Goal: Task Accomplishment & Management: Complete application form

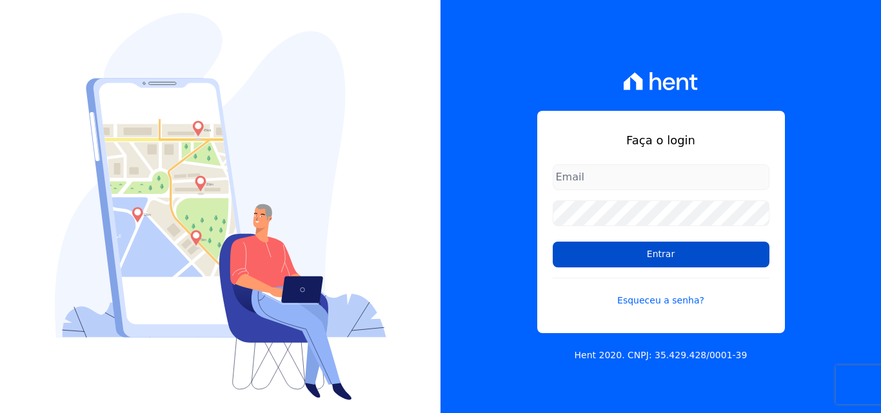
type input "[EMAIL_ADDRESS][DOMAIN_NAME]"
click at [621, 250] on input "Entrar" at bounding box center [661, 255] width 217 height 26
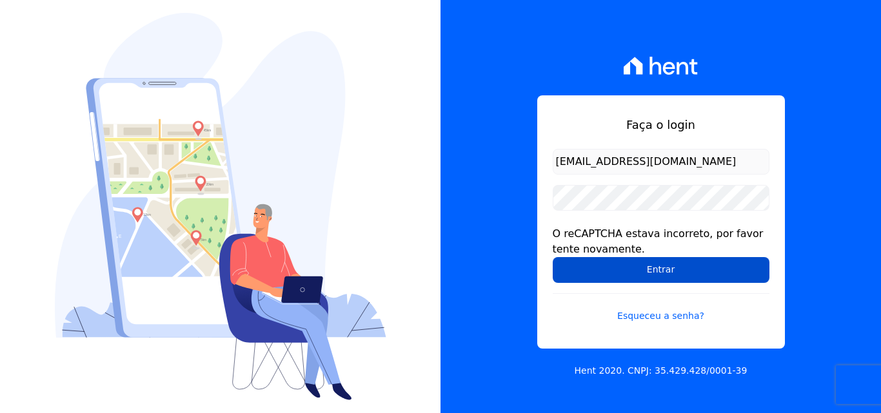
click at [630, 277] on input "Entrar" at bounding box center [661, 270] width 217 height 26
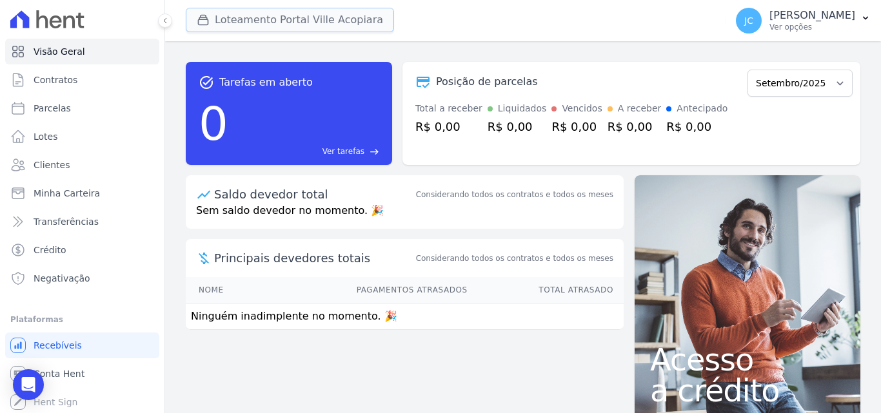
click at [338, 26] on button "Loteamento Portal Ville Acopiara" at bounding box center [290, 20] width 208 height 25
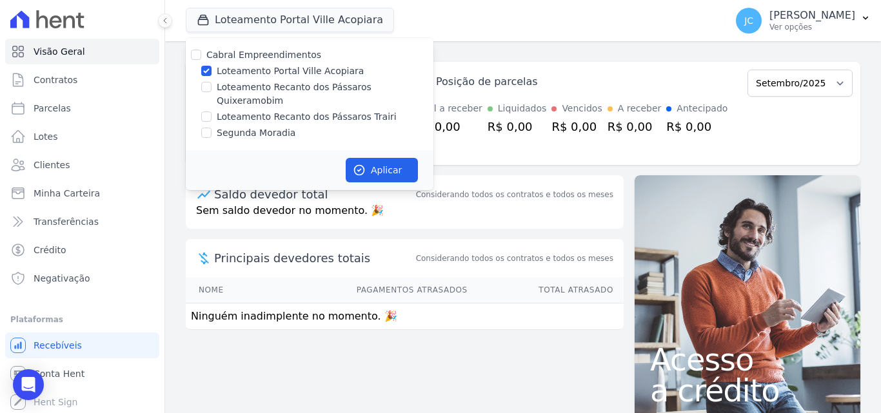
click at [319, 90] on label "Loteamento Recanto dos Pássaros Quixeramobim" at bounding box center [325, 94] width 217 height 27
click at [211, 90] on input "Loteamento Recanto dos Pássaros Quixeramobim" at bounding box center [206, 87] width 10 height 10
checkbox input "true"
click at [319, 75] on label "Loteamento Portal Ville Acopiara" at bounding box center [290, 71] width 147 height 14
click at [211, 75] on input "Loteamento Portal Ville Acopiara" at bounding box center [206, 71] width 10 height 10
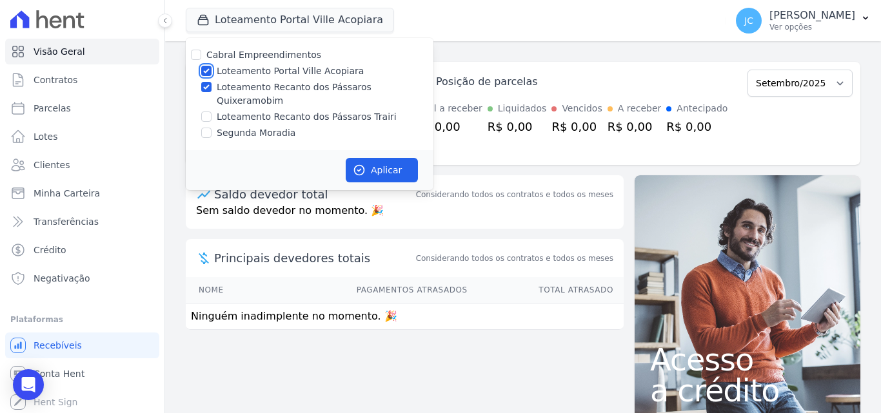
checkbox input "false"
click at [366, 162] on button "Aplicar" at bounding box center [382, 170] width 72 height 25
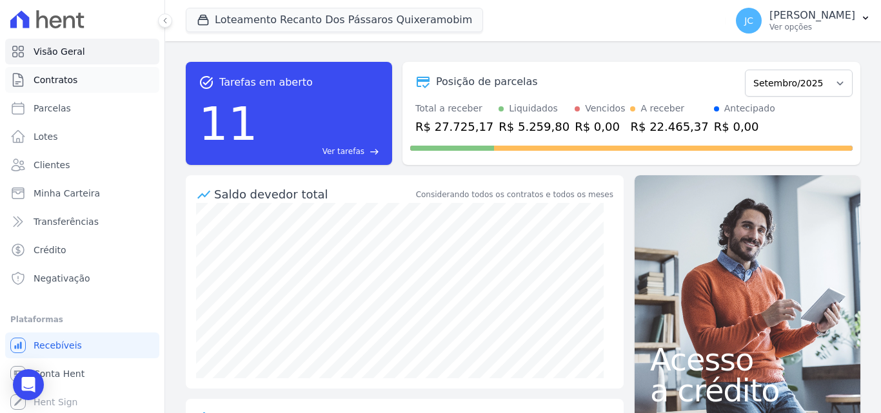
click at [78, 83] on link "Contratos" at bounding box center [82, 80] width 154 height 26
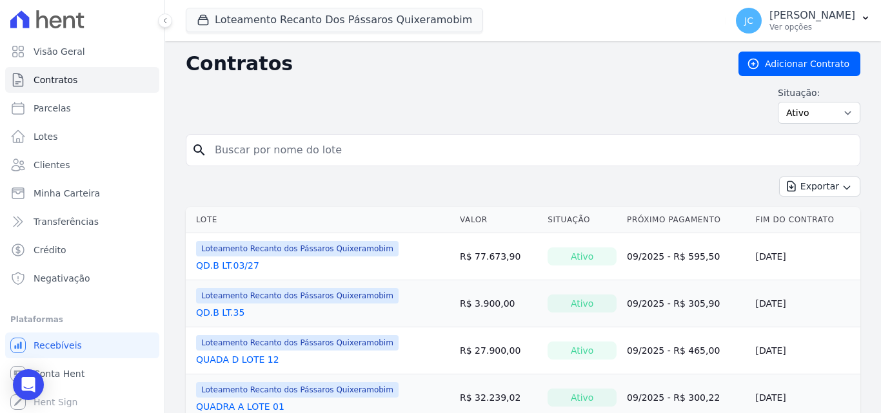
click at [233, 148] on input "search" at bounding box center [530, 150] width 647 height 26
click at [84, 161] on link "Clientes" at bounding box center [82, 165] width 154 height 26
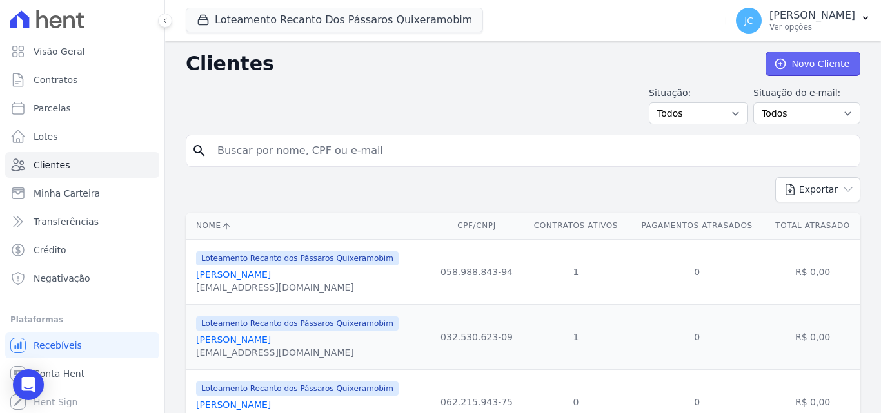
drag, startPoint x: 790, startPoint y: 60, endPoint x: 778, endPoint y: 74, distance: 19.2
click at [791, 60] on link "Novo Cliente" at bounding box center [812, 64] width 95 height 25
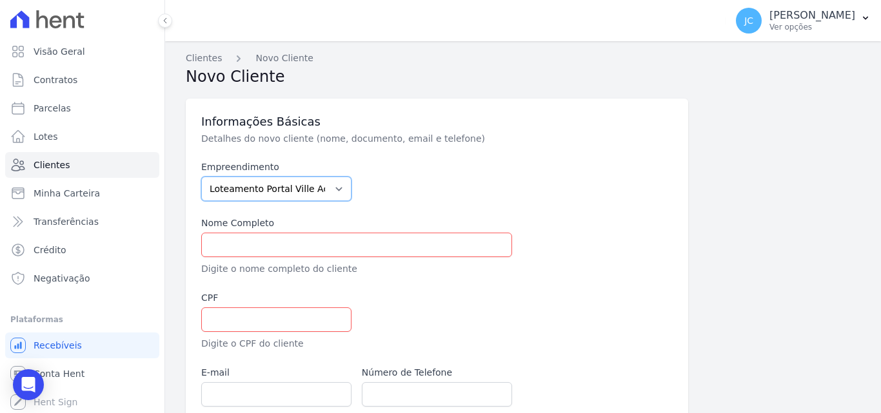
click at [315, 186] on select "Loteamento Portal Ville Acopiara Loteamento Recanto dos Pássaros Quixeramobim L…" at bounding box center [276, 189] width 150 height 25
select select "680c1bfe-1e9a-4ffe-9017-886ab10875cd"
click at [201, 177] on select "Loteamento Portal Ville Acopiara Loteamento Recanto dos Pássaros Quixeramobim L…" at bounding box center [276, 189] width 150 height 25
click at [327, 247] on input "text" at bounding box center [356, 245] width 311 height 25
click at [235, 250] on input "text" at bounding box center [356, 245] width 311 height 25
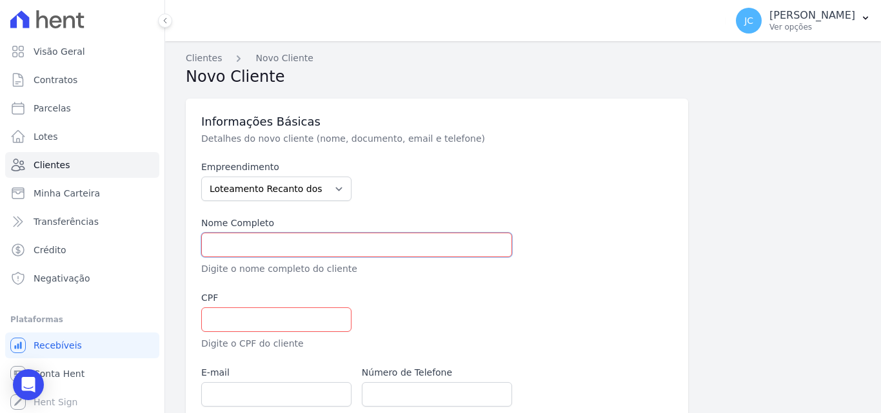
paste input "[PERSON_NAME] [PERSON_NAME]"
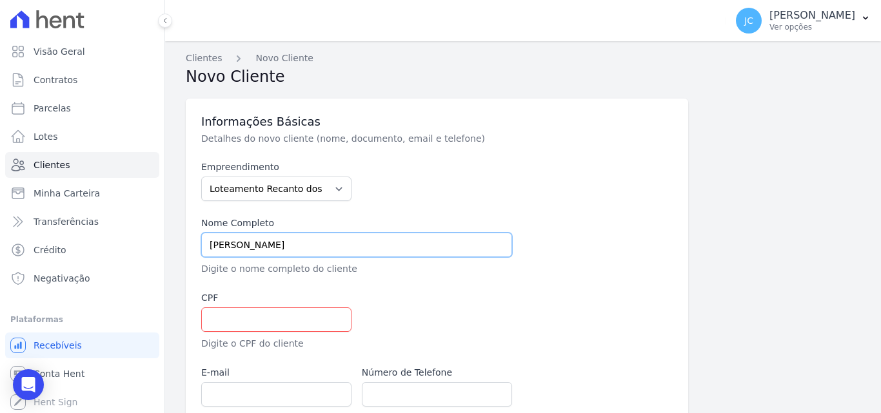
type input "[PERSON_NAME] [PERSON_NAME]"
drag, startPoint x: 407, startPoint y: 299, endPoint x: 377, endPoint y: 298, distance: 30.3
click at [408, 299] on div at bounding box center [517, 320] width 311 height 59
click at [291, 322] on input "text" at bounding box center [276, 320] width 150 height 25
click at [271, 316] on input "text" at bounding box center [276, 320] width 150 height 25
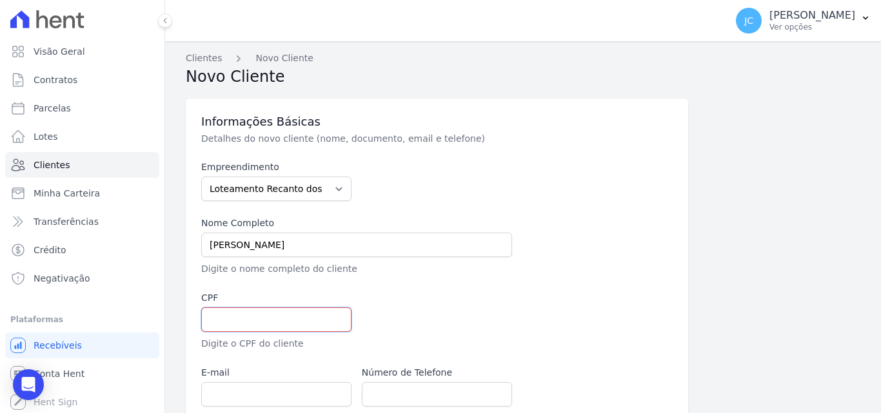
paste input "102.309.593-93"
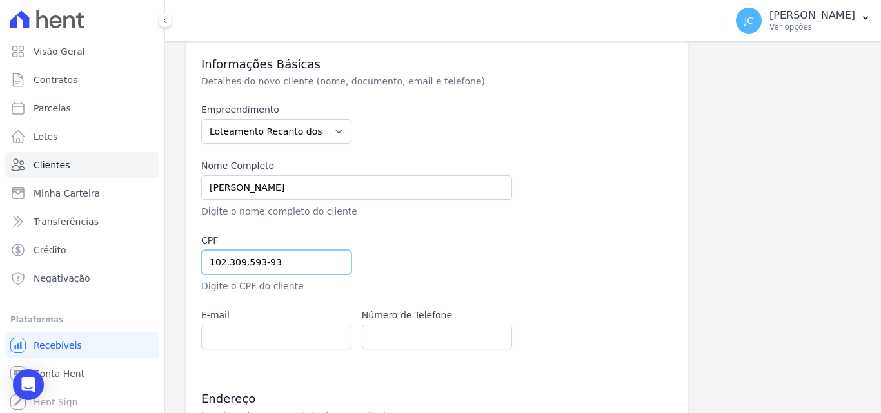
scroll to position [64, 0]
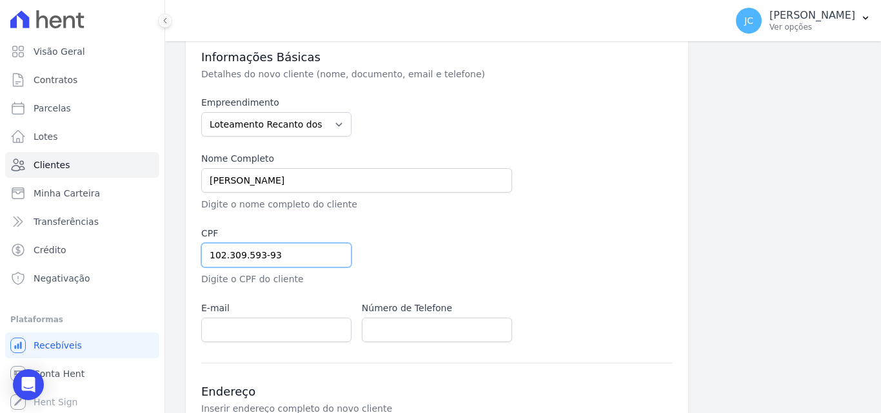
type input "102.309.593-93"
click at [266, 329] on input "email" at bounding box center [276, 330] width 150 height 25
click at [236, 324] on input "email" at bounding box center [276, 330] width 150 height 25
paste input "[EMAIL_ADDRESS][DOMAIN_NAME]"
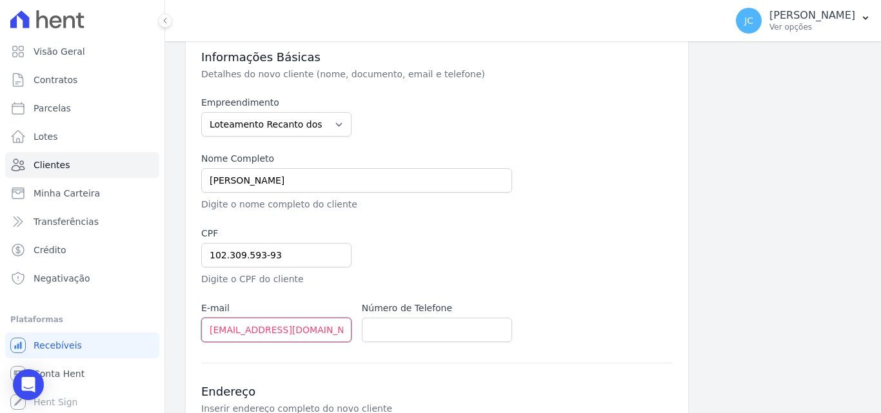
scroll to position [0, 17]
type input "[EMAIL_ADDRESS][DOMAIN_NAME]"
drag, startPoint x: 412, startPoint y: 331, endPoint x: 433, endPoint y: 317, distance: 25.2
click at [412, 331] on input "text" at bounding box center [437, 330] width 150 height 25
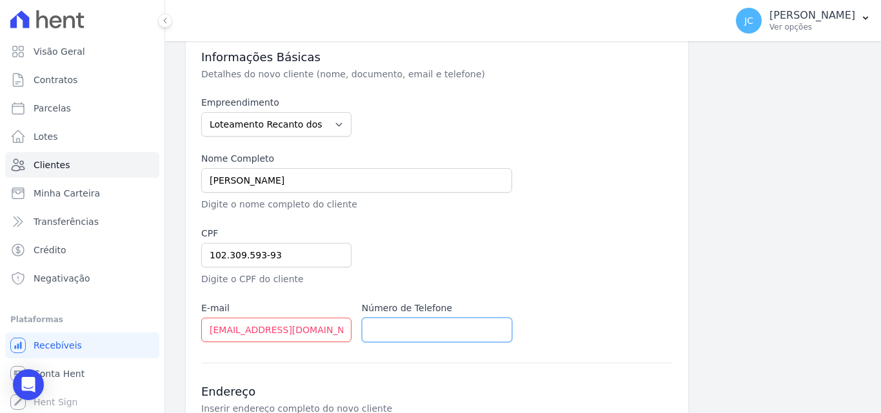
click at [406, 328] on input "text" at bounding box center [437, 330] width 150 height 25
paste input "(88) 98131-7254"
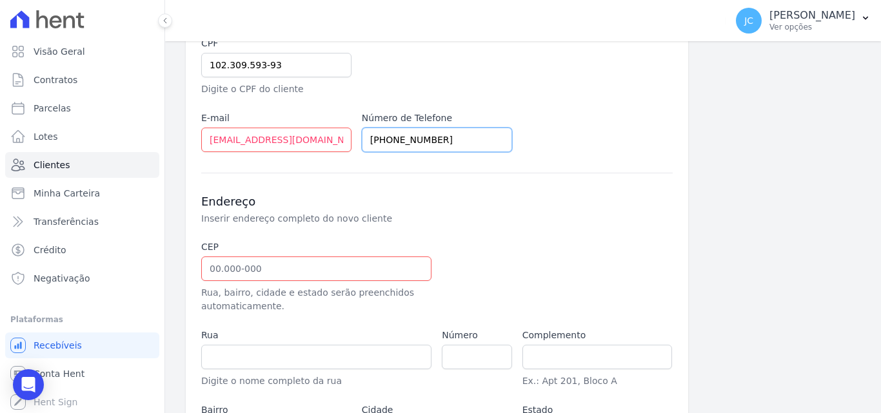
scroll to position [258, 0]
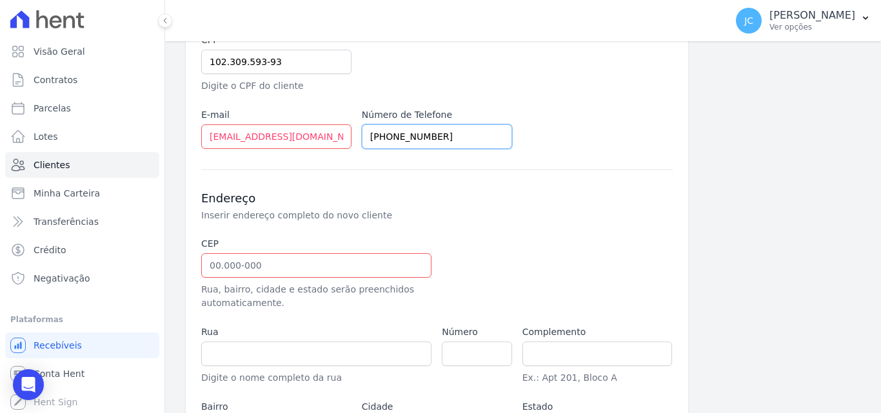
type input "(88) 98131-7254"
click at [271, 264] on input "text" at bounding box center [316, 265] width 230 height 25
click at [313, 268] on input "text" at bounding box center [316, 265] width 230 height 25
click at [268, 352] on input "text" at bounding box center [316, 354] width 230 height 25
click at [275, 267] on input "text" at bounding box center [316, 265] width 230 height 25
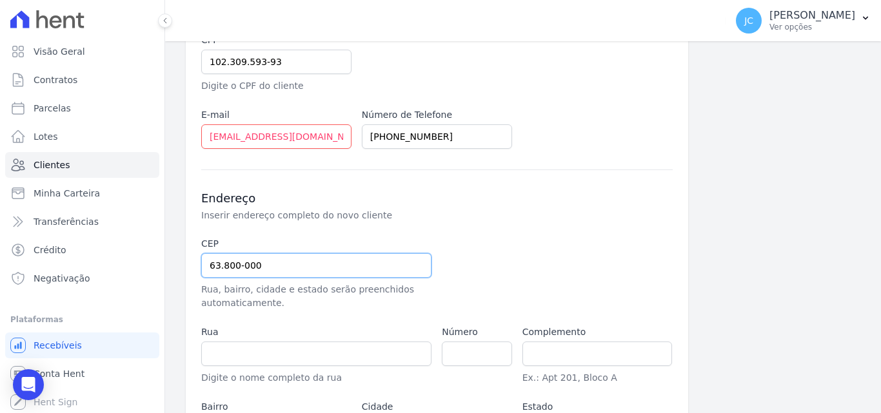
type input "63.800-000"
click at [326, 351] on input "text" at bounding box center [316, 354] width 230 height 25
type input "Quixeramobim"
select select "CE"
click at [346, 360] on input "text" at bounding box center [316, 354] width 230 height 25
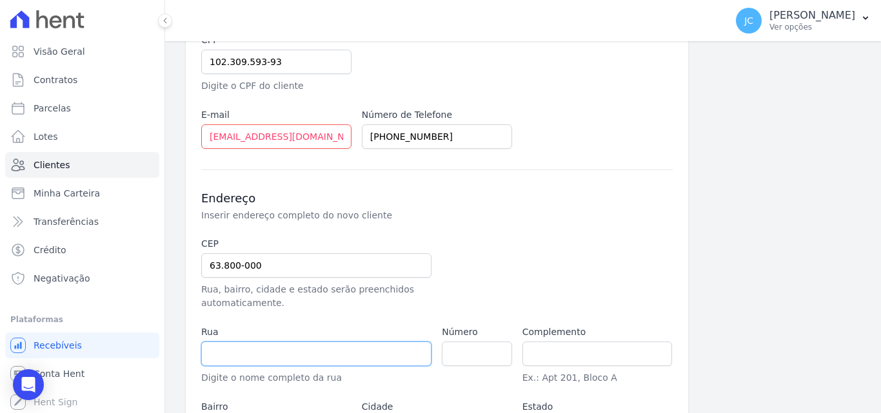
paste input "Rua Pedro T. de Menezes"
click at [259, 353] on input "Rua Pedro T. de Menezes" at bounding box center [316, 354] width 230 height 25
type input "Rua Pedro Teles de Menezes"
click at [478, 355] on input "number" at bounding box center [477, 354] width 70 height 25
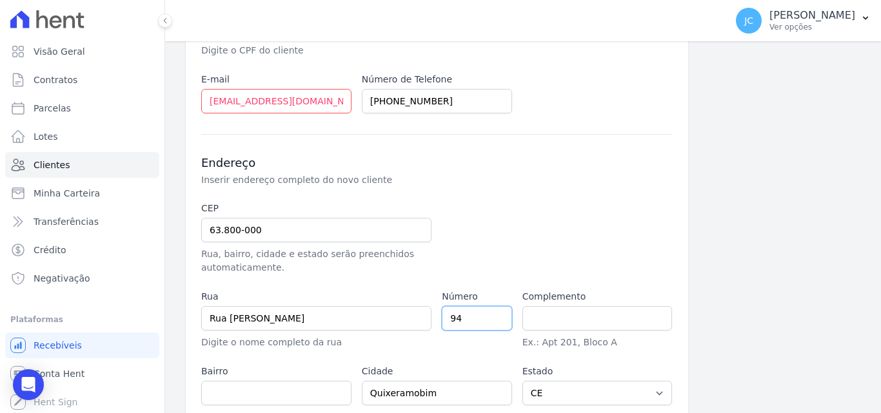
scroll to position [370, 0]
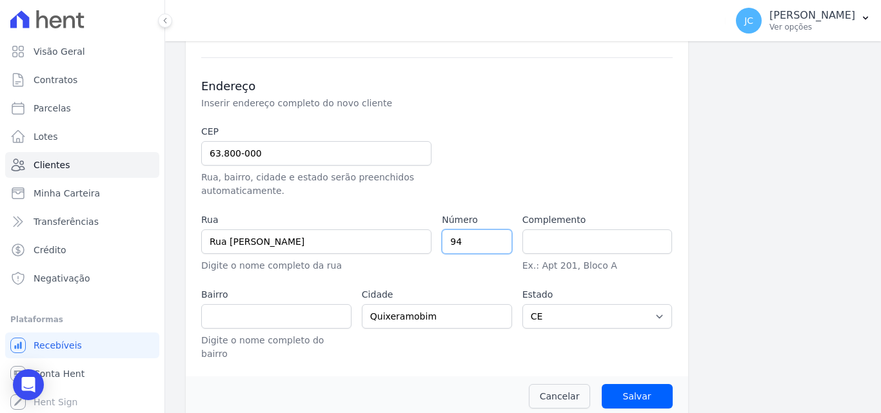
type input "94"
click at [235, 323] on input "text" at bounding box center [276, 316] width 150 height 25
paste input "Duque de Caxias"
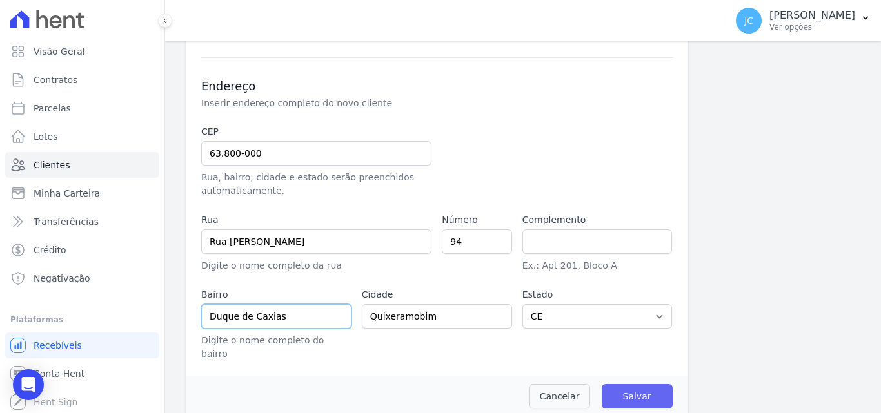
type input "Duque de Caxias"
click at [625, 384] on input "Salvar" at bounding box center [637, 396] width 71 height 25
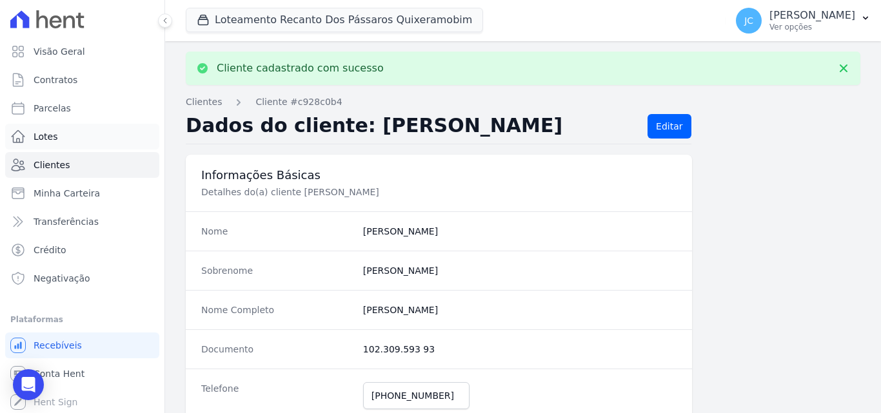
click at [56, 139] on link "Lotes" at bounding box center [82, 137] width 154 height 26
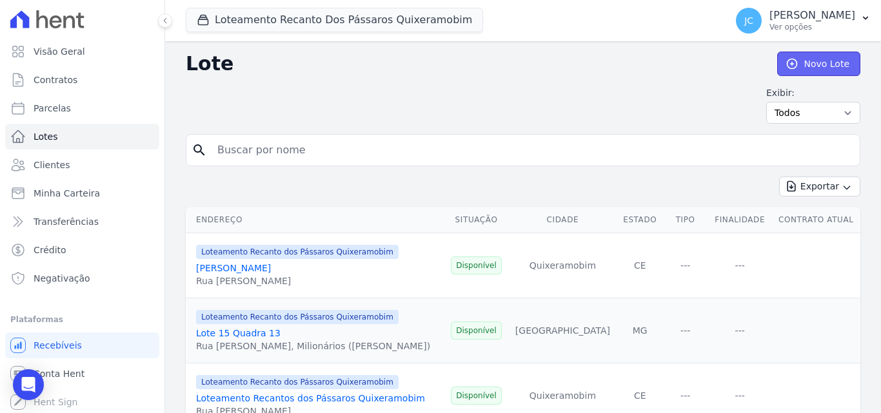
click at [818, 68] on link "Novo Lote" at bounding box center [818, 64] width 83 height 25
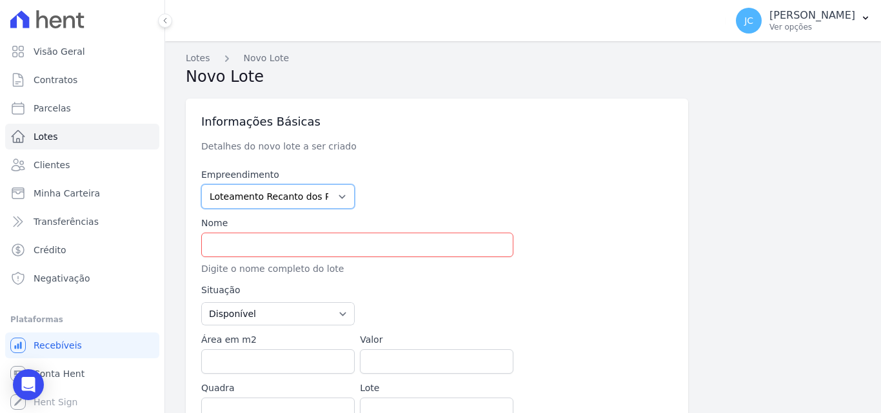
click at [299, 195] on select "Loteamento Portal Ville Acopiara Loteamento Recanto dos Pássaros Quixeramobim L…" at bounding box center [277, 196] width 153 height 25
click at [300, 195] on select "Loteamento Portal Ville Acopiara Loteamento Recanto dos Pássaros Quixeramobim L…" at bounding box center [277, 196] width 153 height 25
click at [320, 256] on input "text" at bounding box center [357, 245] width 312 height 25
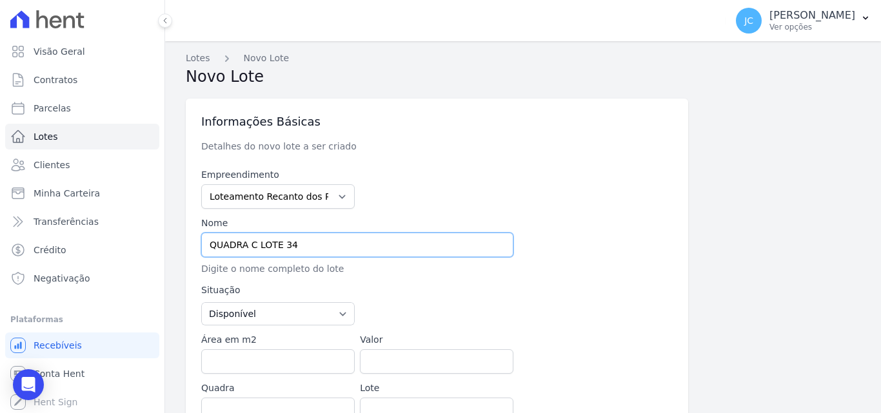
type input "QUADRA C LOTE 34"
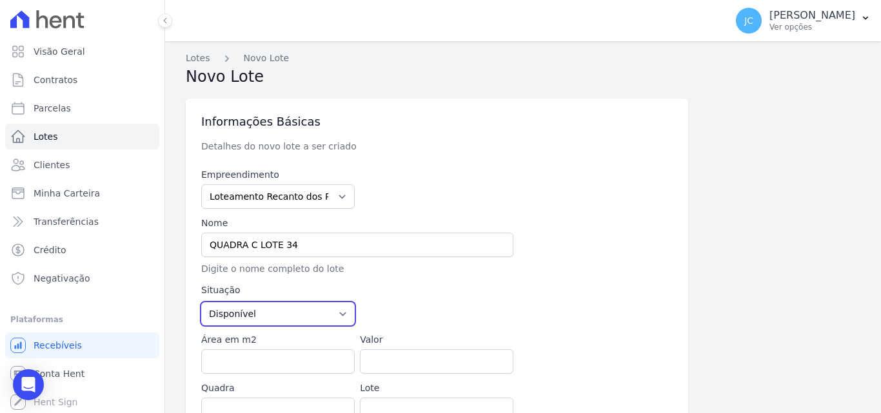
click at [300, 315] on select "Disponível Vendida Reservada Indisponível" at bounding box center [277, 313] width 153 height 23
click at [304, 315] on select "Disponível Vendida Reservada Indisponível" at bounding box center [277, 313] width 153 height 23
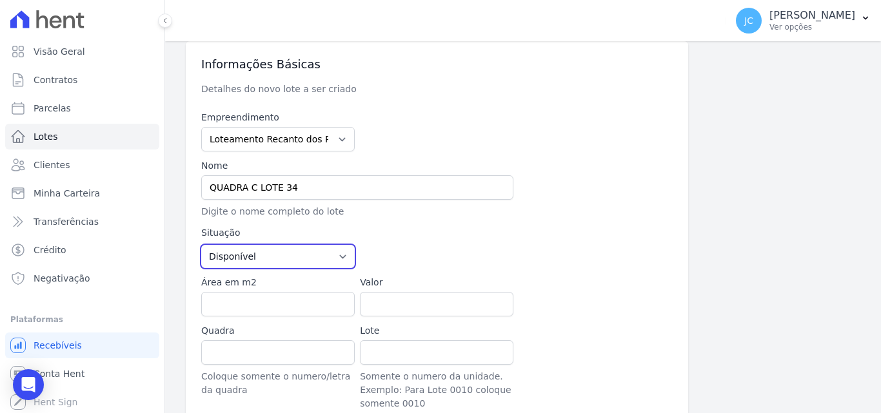
scroll to position [64, 0]
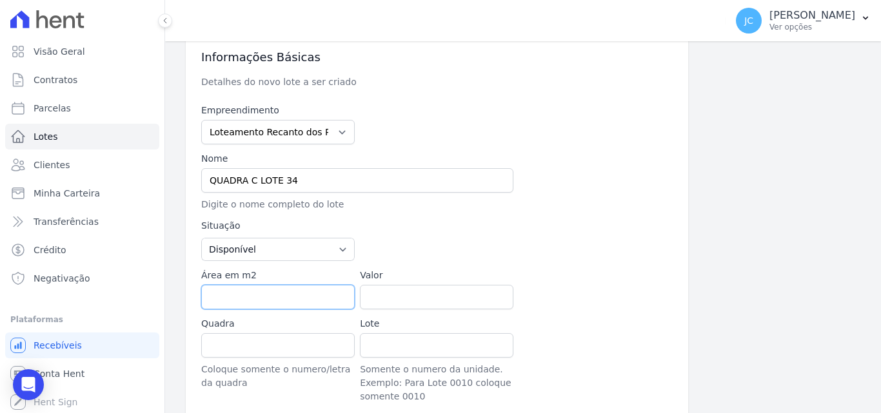
click at [266, 295] on input "Área em m2" at bounding box center [277, 297] width 153 height 25
paste input "266.00"
type input "266.00"
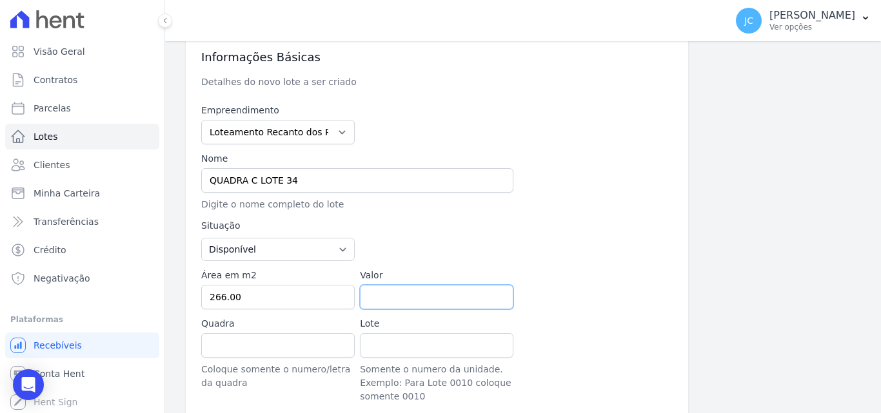
click at [429, 299] on input "Valor" at bounding box center [436, 297] width 153 height 25
paste input "35.11200"
click at [402, 298] on input "35.11200" at bounding box center [436, 297] width 153 height 25
click at [428, 300] on input "35.11200" at bounding box center [436, 297] width 153 height 25
type input "35.112"
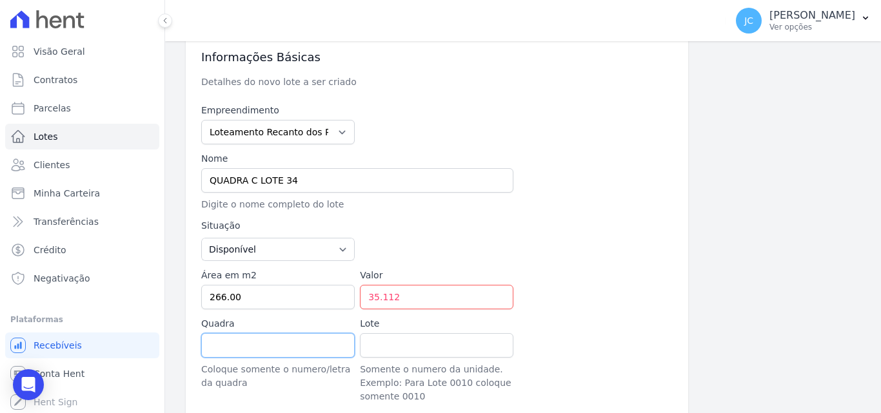
click at [306, 350] on input "Quadra" at bounding box center [277, 345] width 153 height 25
type input "C"
click at [404, 337] on input "Lote" at bounding box center [436, 345] width 153 height 25
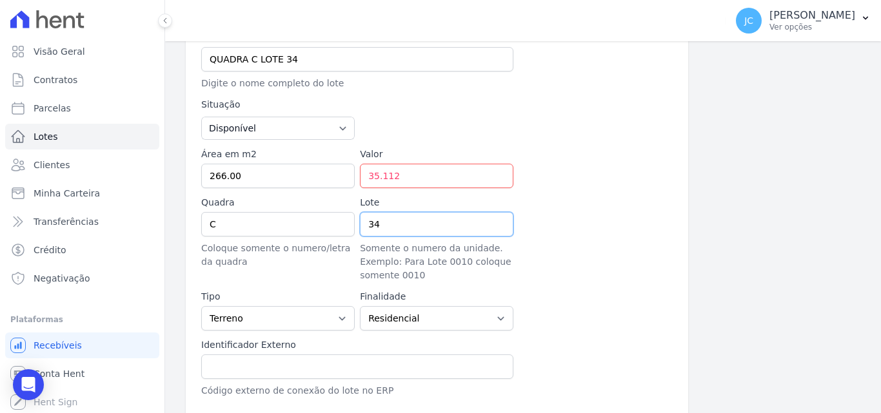
scroll to position [193, 0]
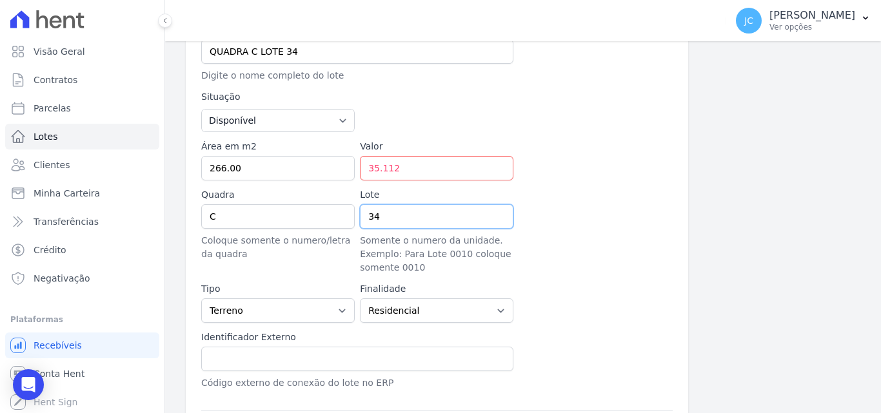
type input "34"
click at [424, 170] on input "35.112" at bounding box center [436, 168] width 153 height 25
click at [377, 168] on input "35.112" at bounding box center [436, 168] width 153 height 25
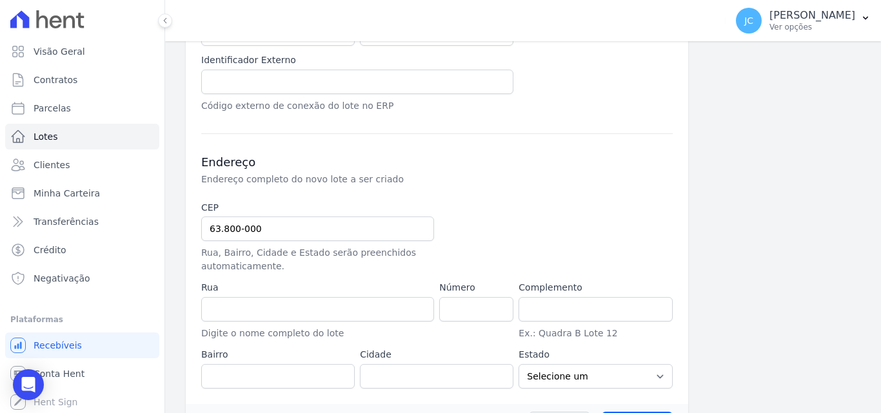
scroll to position [512, 0]
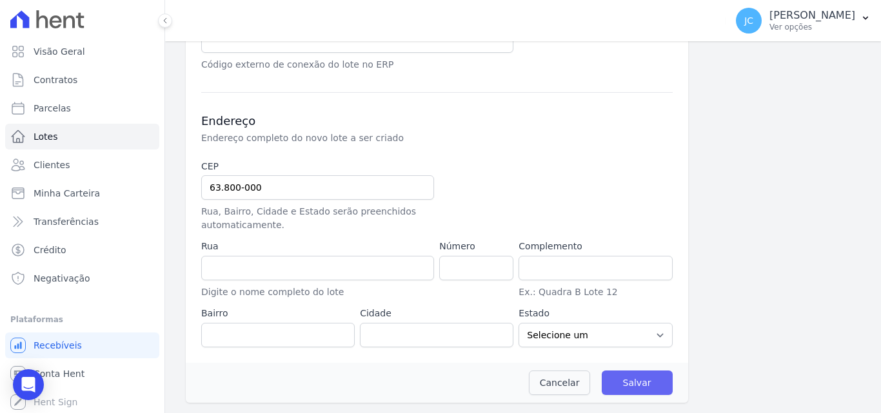
type input "35112.00"
click at [616, 384] on input "Salvar" at bounding box center [637, 383] width 71 height 25
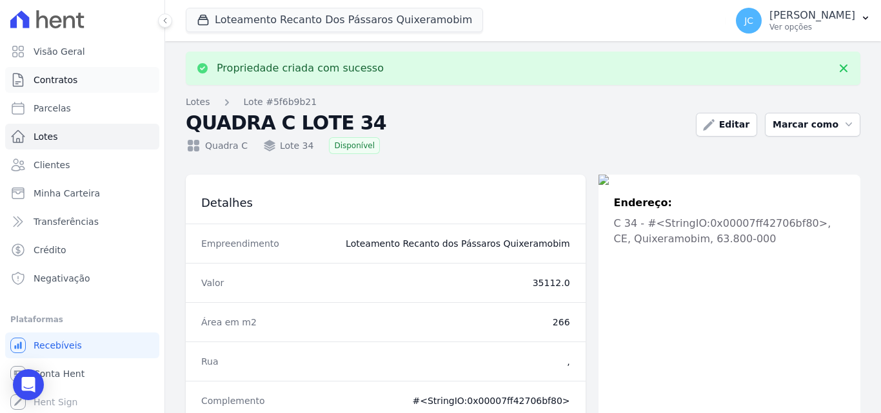
click at [68, 84] on span "Contratos" at bounding box center [56, 80] width 44 height 13
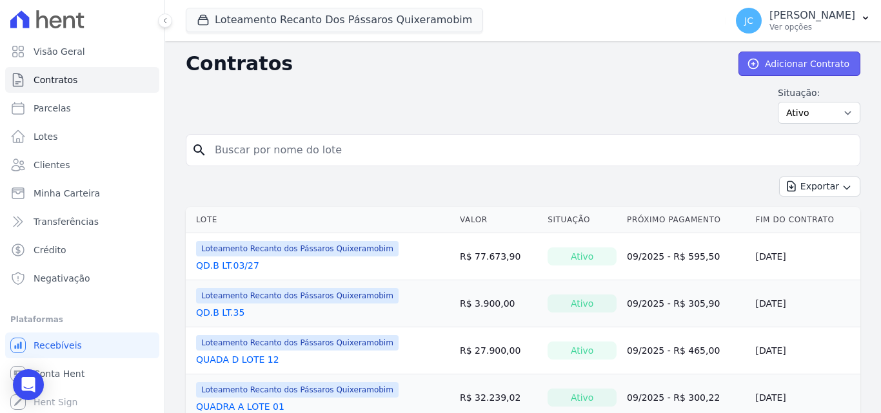
click at [792, 70] on link "Adicionar Contrato" at bounding box center [799, 64] width 122 height 25
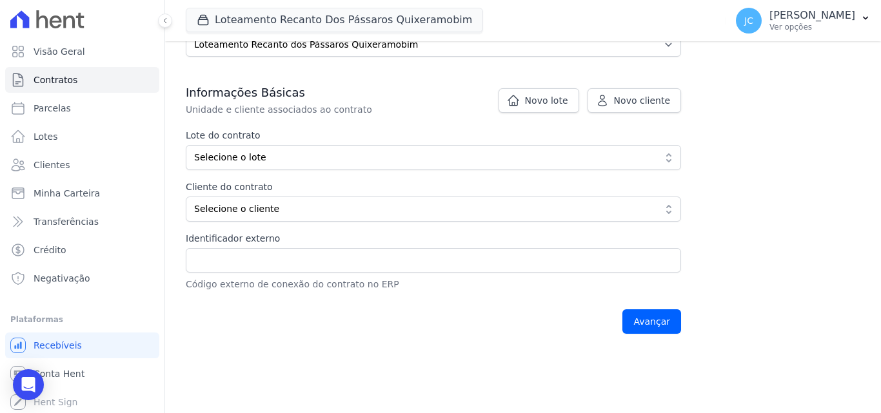
scroll to position [258, 0]
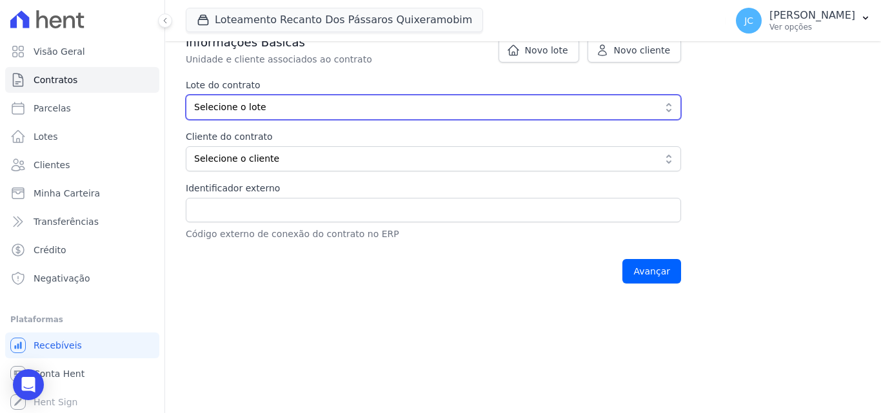
click at [375, 106] on span "Selecione o lote" at bounding box center [424, 108] width 460 height 14
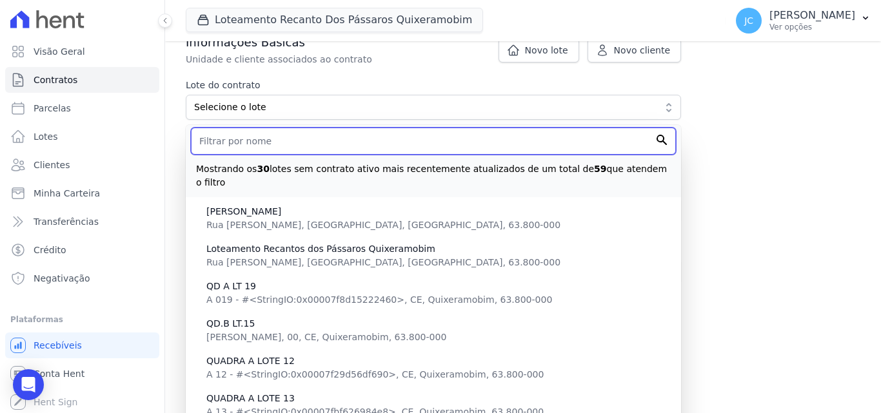
click at [402, 141] on input "text" at bounding box center [433, 141] width 485 height 27
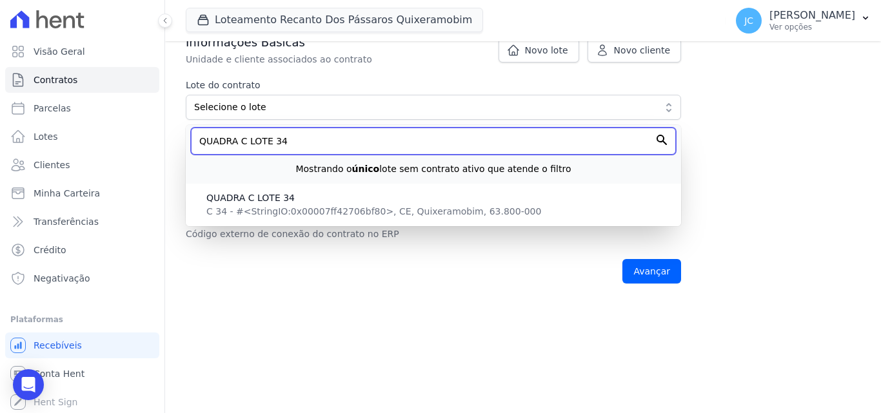
drag, startPoint x: 331, startPoint y: 144, endPoint x: 250, endPoint y: 140, distance: 80.7
click at [250, 140] on input "QUADRA C LOTE 34" at bounding box center [433, 141] width 485 height 27
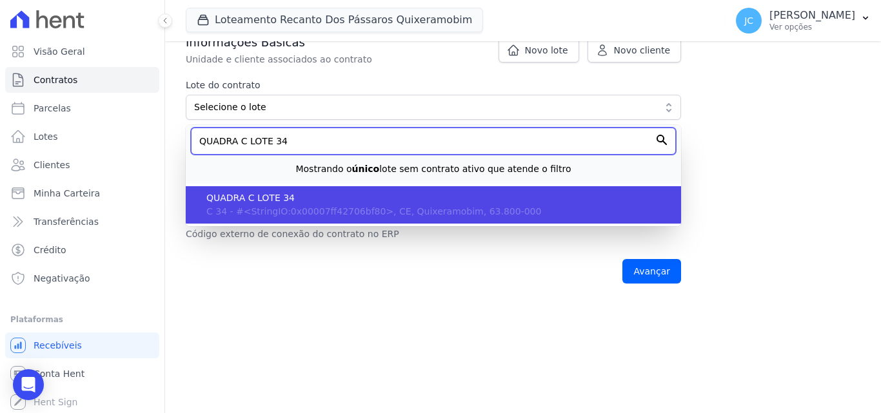
type input "QUADRA C LOTE 34"
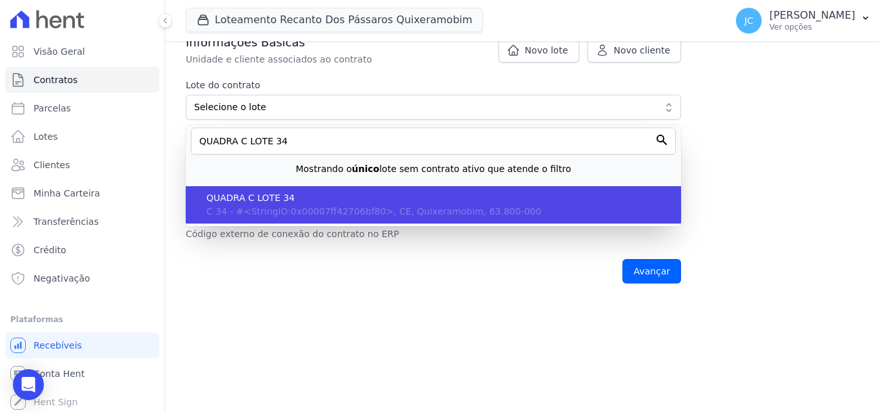
click at [278, 208] on span "C 34 - #<StringIO:0x00007ff42706bf80>, CE, Quixeramobim, 63.800-000" at bounding box center [373, 211] width 335 height 10
type input "5f6b9b21-3c96-464e-9afa-86db6b7f91cf"
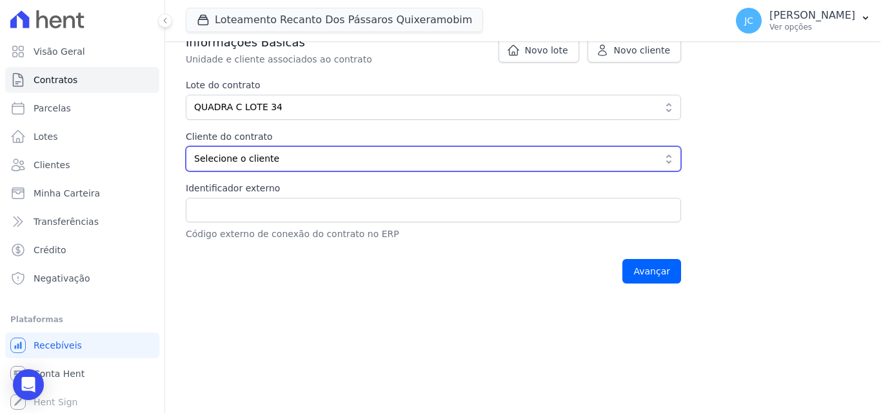
click at [299, 163] on span "Selecione o cliente" at bounding box center [424, 159] width 460 height 14
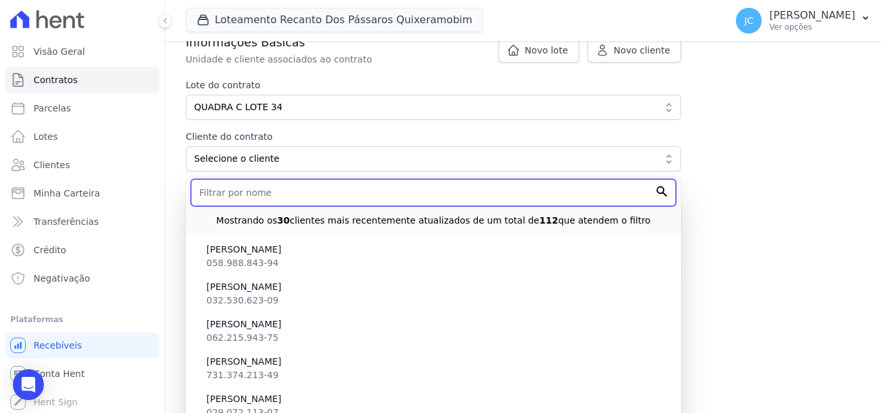
click at [294, 198] on input "text" at bounding box center [433, 192] width 485 height 27
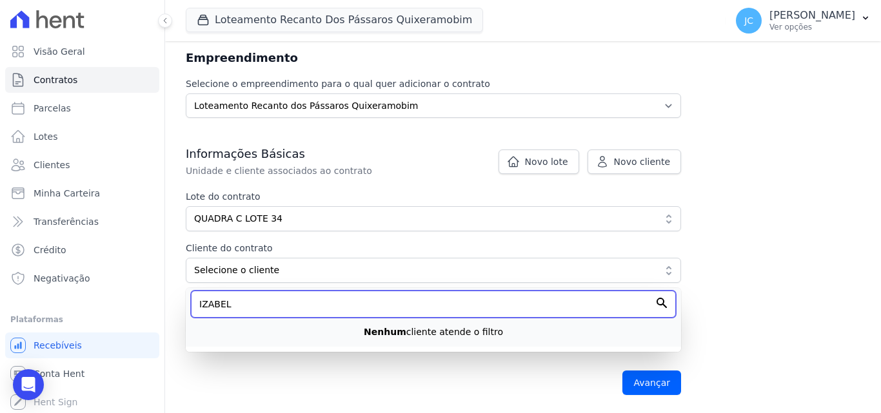
scroll to position [146, 0]
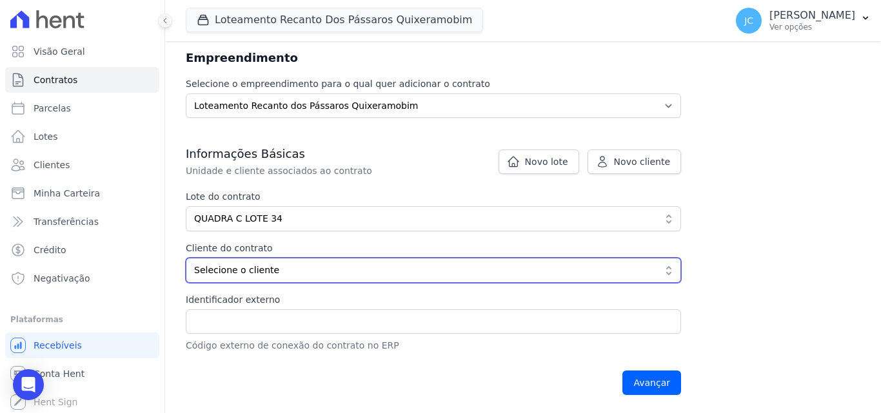
click at [277, 274] on span "Selecione o cliente" at bounding box center [424, 271] width 460 height 14
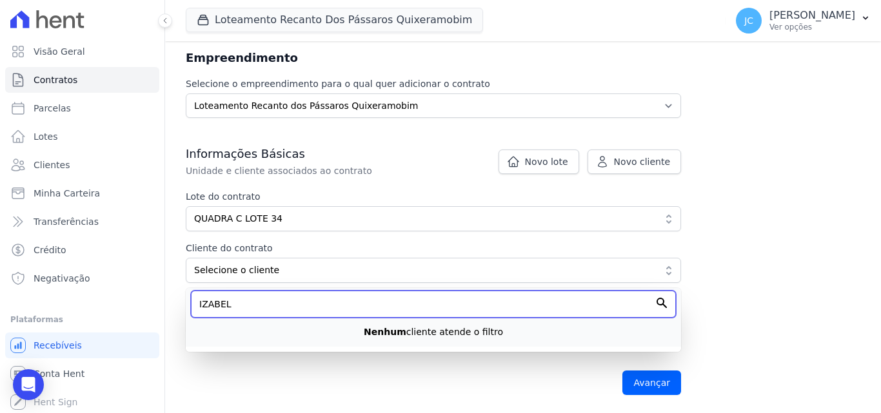
drag, startPoint x: 254, startPoint y: 308, endPoint x: 111, endPoint y: 299, distance: 143.4
click at [111, 299] on div "Visão Geral Contratos Parcelas Lotes Clientes Minha Carteira Transferências Cré…" at bounding box center [440, 206] width 881 height 413
paste input "SABEL CRISTINA FERNANDES DA SILVA"
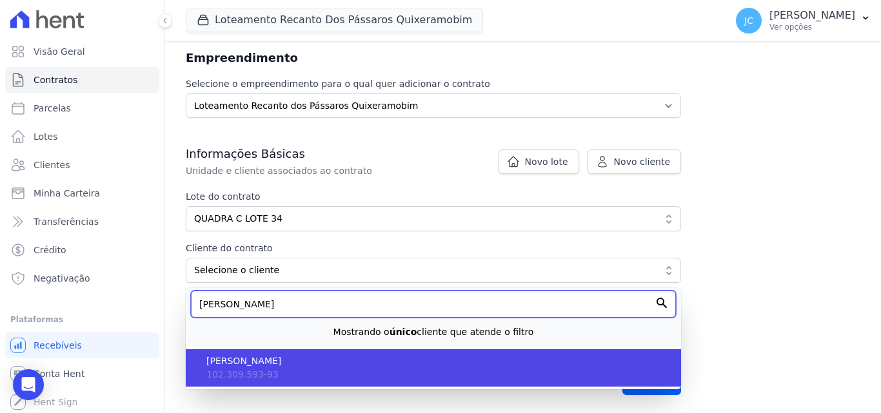
type input "[PERSON_NAME] [PERSON_NAME]"
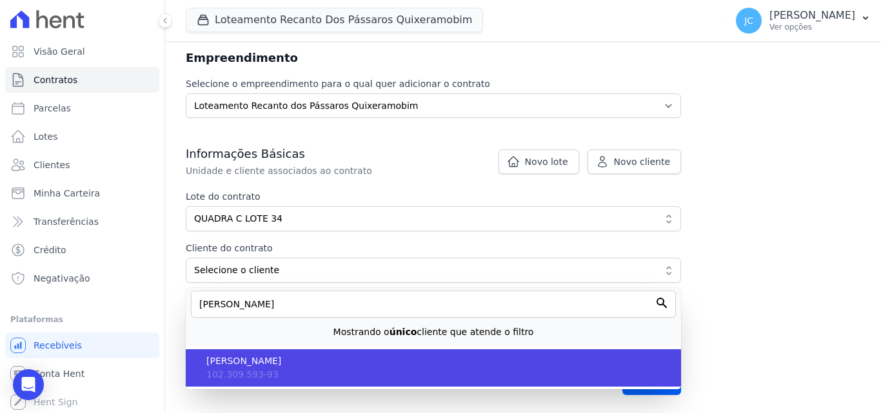
click at [338, 360] on span "[PERSON_NAME] [PERSON_NAME]" at bounding box center [438, 362] width 464 height 14
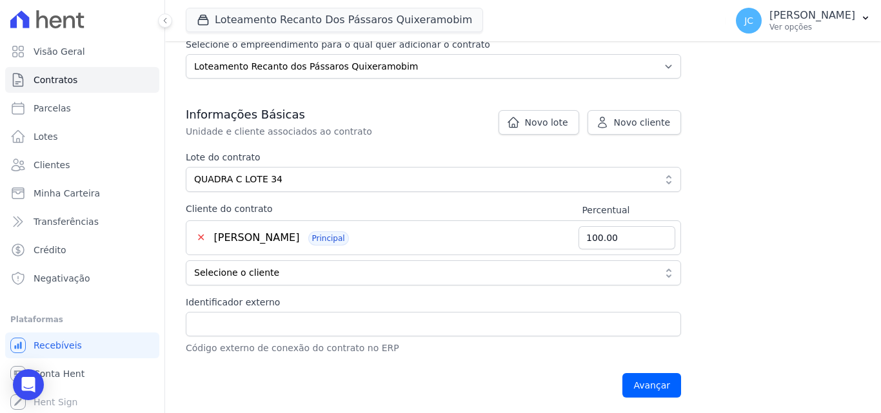
scroll to position [188, 0]
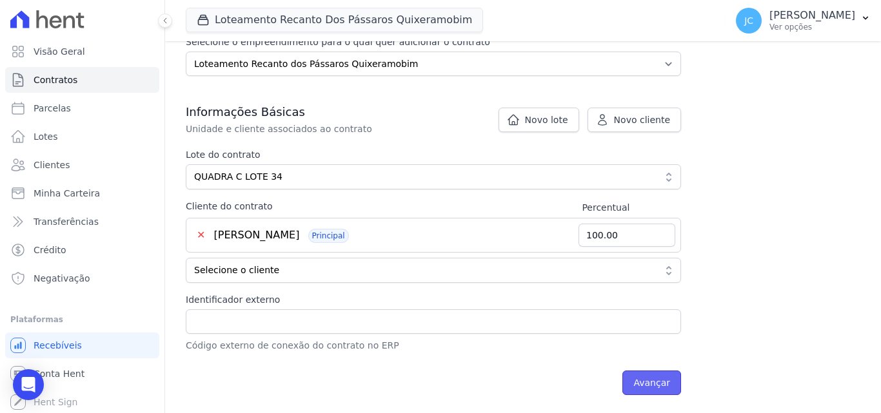
click at [645, 385] on input "Avançar" at bounding box center [651, 383] width 59 height 25
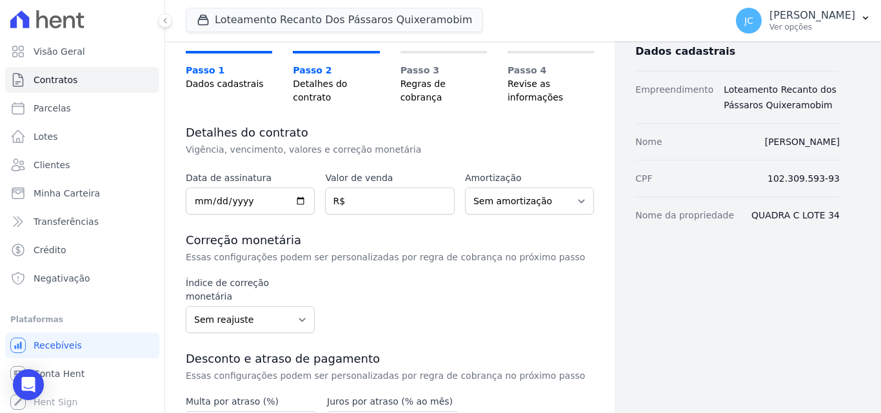
scroll to position [129, 0]
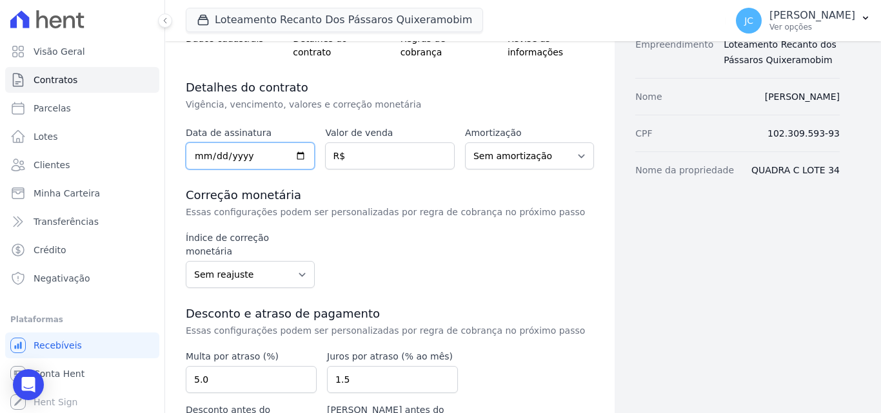
click at [197, 158] on input "date" at bounding box center [250, 155] width 129 height 27
type input "[DATE]"
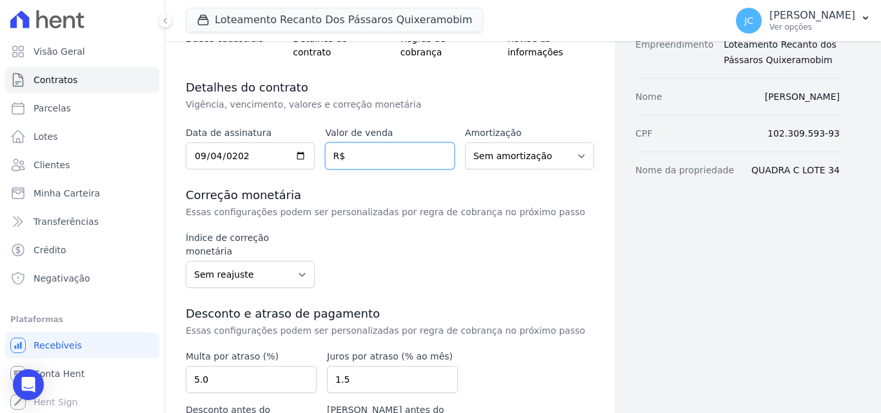
click at [376, 153] on input "number" at bounding box center [389, 155] width 129 height 27
type input "35112.00"
click at [460, 265] on div "Índice de correção monetária Sem reajuste Média dos últimos 12 meses acumulado …" at bounding box center [390, 259] width 408 height 57
click at [292, 262] on select "Sem reajuste Média dos últimos 12 meses acumulado de INCCM Média dos últimos 12…" at bounding box center [250, 274] width 129 height 27
select select "ipca"
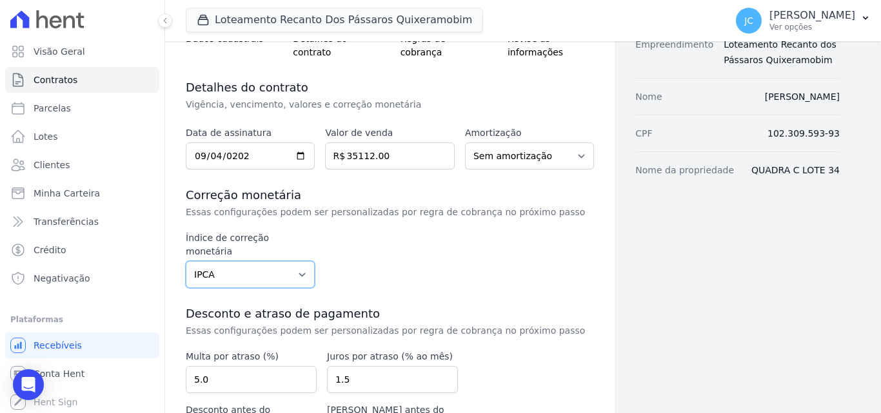
click at [186, 261] on select "Sem reajuste Média dos últimos 12 meses acumulado de INCCM Média dos últimos 12…" at bounding box center [250, 274] width 129 height 27
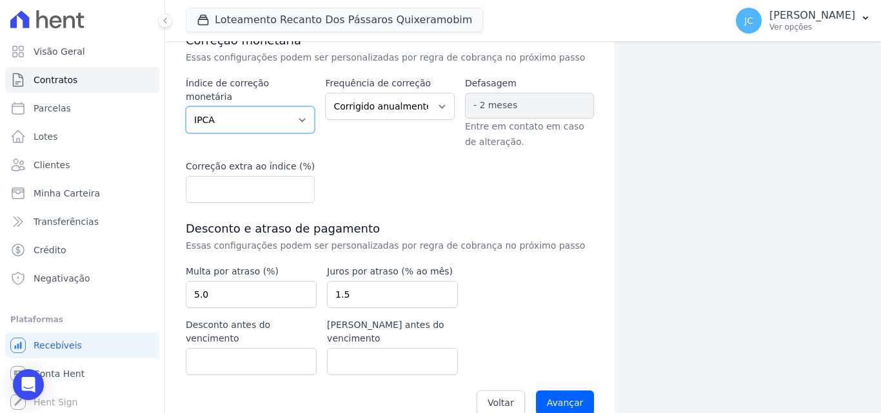
scroll to position [293, 0]
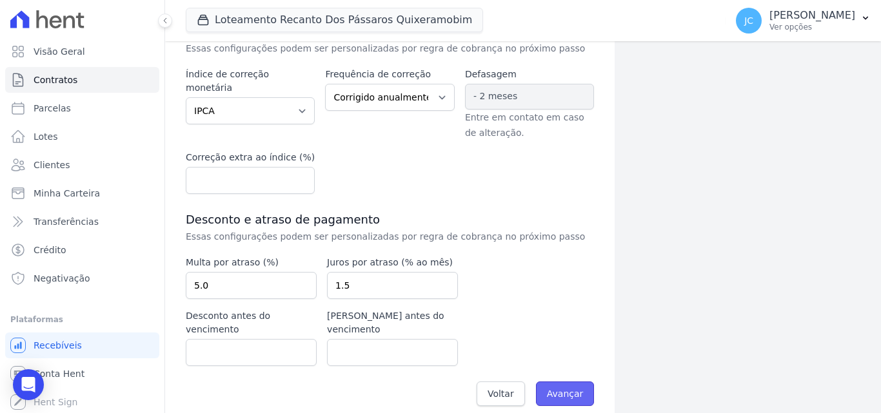
click at [549, 382] on input "Avançar" at bounding box center [565, 394] width 59 height 25
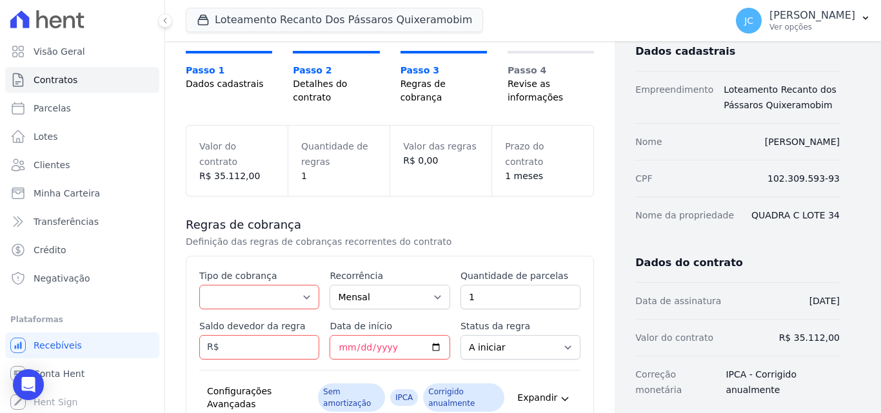
scroll to position [129, 0]
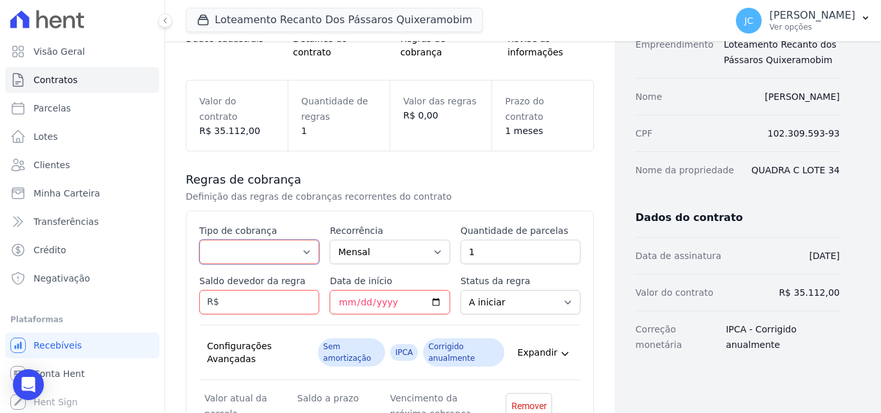
click at [246, 250] on select "Parcela Normal Entrada Sinal Intercalada Chaves Pré-chaves Pós-chaves Impostos …" at bounding box center [259, 252] width 120 height 25
select select "standard"
click at [199, 240] on select "Parcela Normal Entrada Sinal Intercalada Chaves Pré-chaves Pós-chaves Impostos …" at bounding box center [259, 252] width 120 height 25
click at [266, 293] on input "Saldo devedor da regra" at bounding box center [259, 302] width 120 height 25
paste input "32.30304"
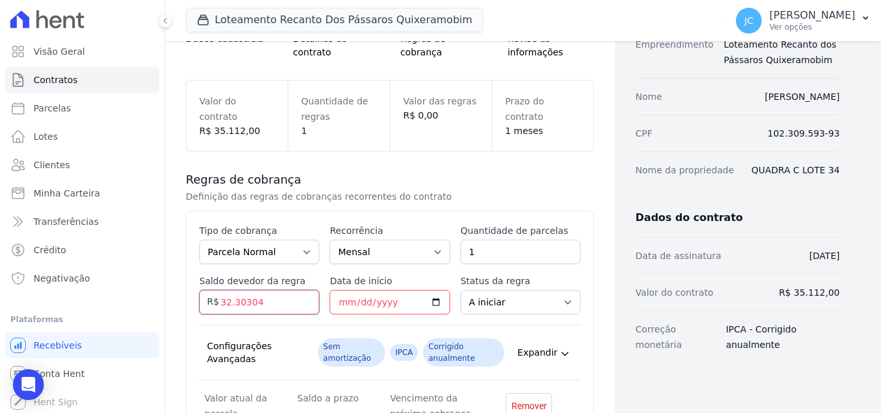
click at [234, 303] on input "32.30304" at bounding box center [259, 302] width 120 height 25
click at [246, 302] on input "3230304" at bounding box center [259, 302] width 120 height 25
type input "32303.04"
click at [341, 301] on input "Data de início" at bounding box center [389, 302] width 120 height 25
type input "2025-01-10"
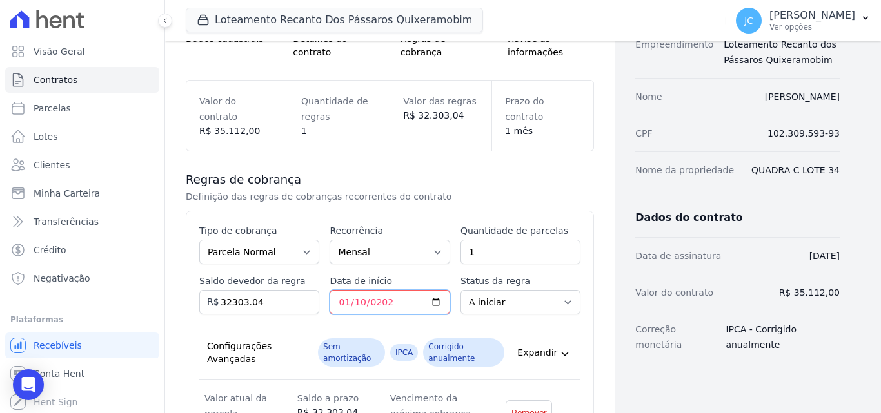
type input "2026-01-10"
click at [603, 255] on div "Contratos Adicionar Contrato Adicionar Contrato Passo 1 Dados cadastrais Passo …" at bounding box center [389, 243] width 449 height 663
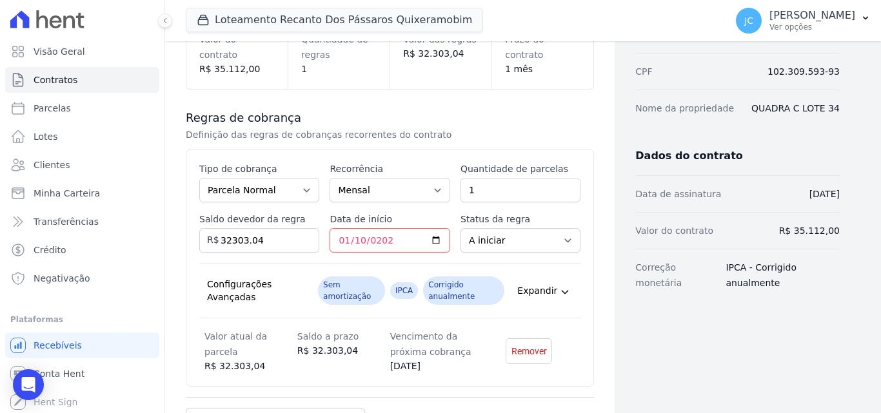
scroll to position [258, 0]
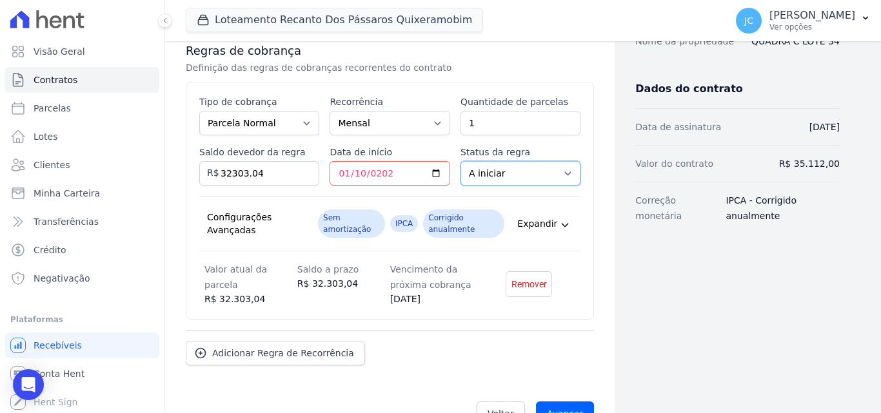
click at [491, 180] on select "A iniciar Em aberto" at bounding box center [520, 173] width 120 height 25
drag, startPoint x: 265, startPoint y: 165, endPoint x: 188, endPoint y: 173, distance: 77.8
click at [188, 173] on div "Esse tipo de parcela não entra no saldo devedor do contrato. Tipo de cobrança P…" at bounding box center [390, 201] width 408 height 238
click at [299, 202] on div "Configurações Avançadas Sem amortização IPCA Corrigido anualmente Expandir" at bounding box center [389, 223] width 381 height 55
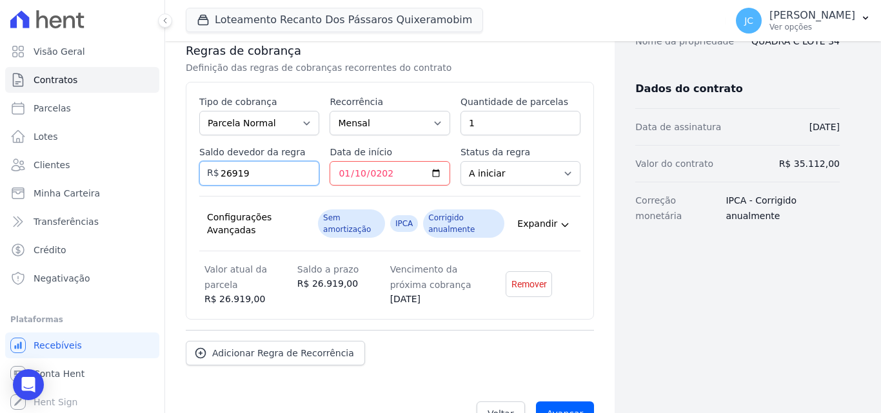
click at [232, 167] on input "26919" at bounding box center [259, 173] width 120 height 25
click at [234, 170] on input "26919" at bounding box center [259, 173] width 120 height 25
type input "269.19"
click at [580, 203] on div "Esse tipo de parcela não entra no saldo devedor do contrato. Tipo de cobrança P…" at bounding box center [390, 201] width 408 height 238
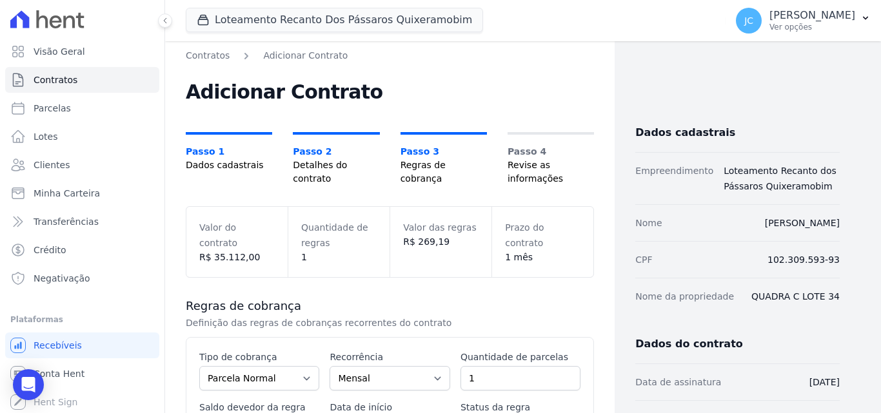
scroll to position [0, 0]
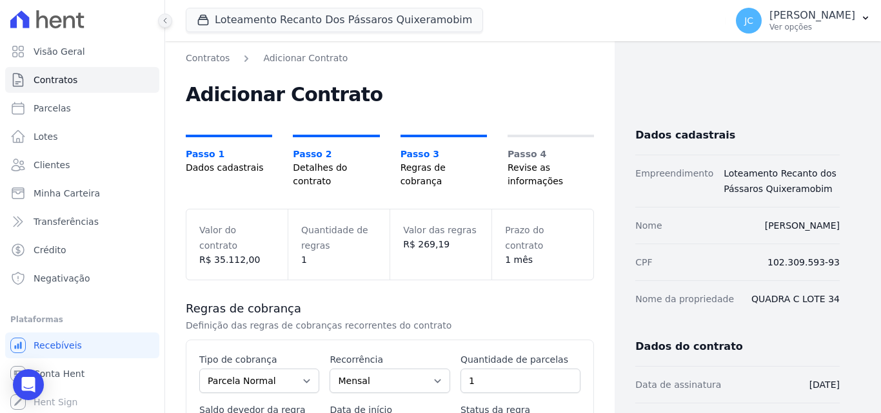
click at [168, 23] on icon at bounding box center [165, 21] width 8 height 8
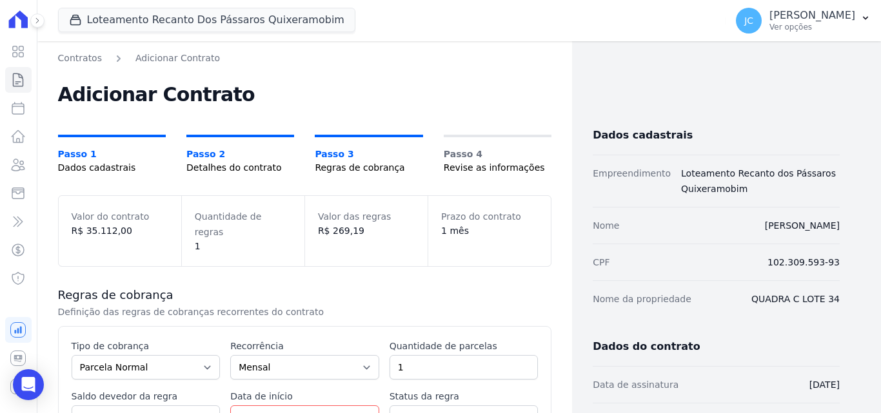
click at [332, 168] on span "Regras de cobrança" at bounding box center [369, 168] width 108 height 14
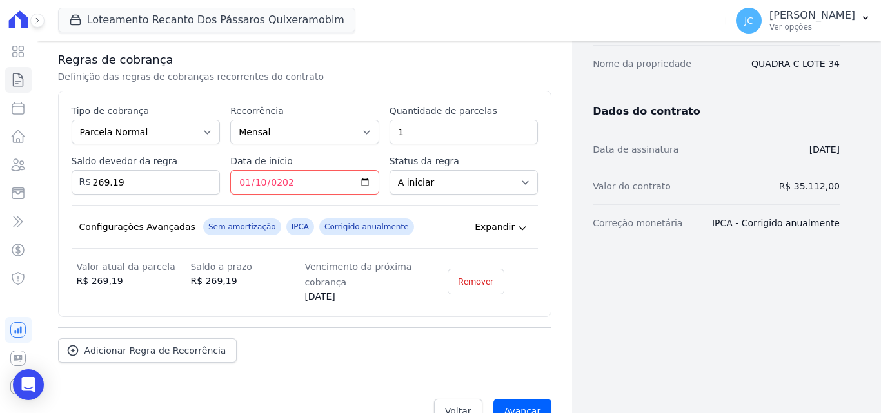
scroll to position [251, 0]
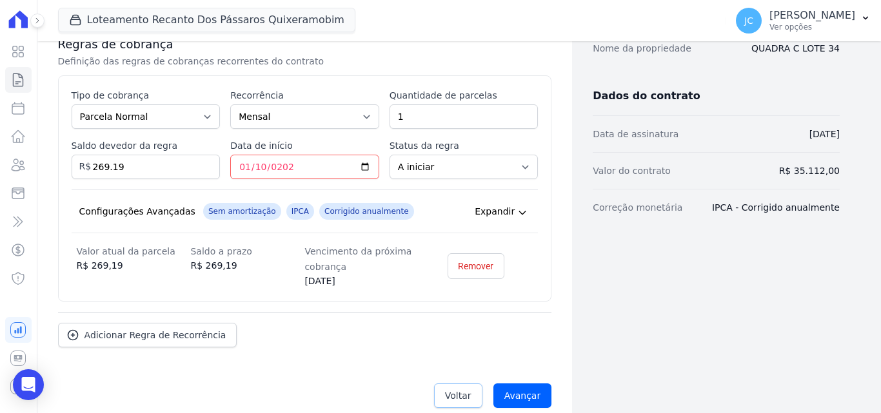
click at [446, 389] on span "Voltar" at bounding box center [458, 395] width 26 height 13
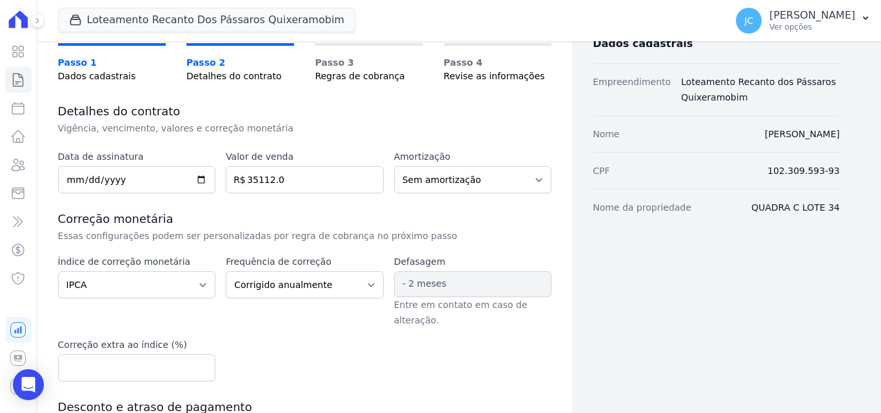
scroll to position [129, 0]
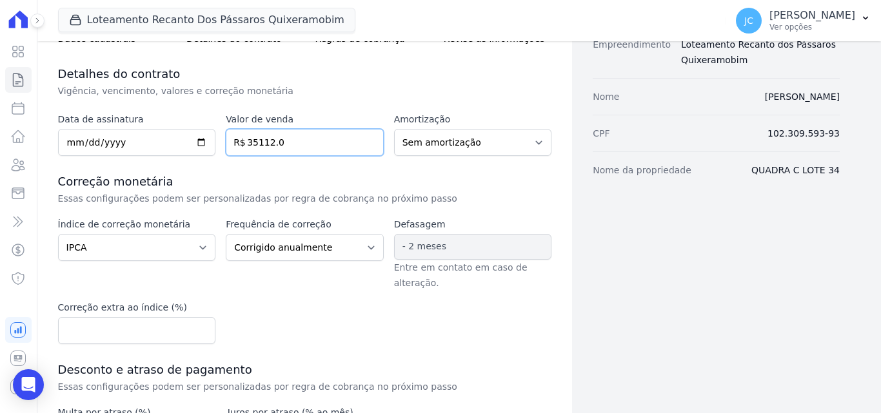
drag, startPoint x: 297, startPoint y: 139, endPoint x: 213, endPoint y: 148, distance: 84.4
click at [213, 148] on div "Data de assinatura [DATE] Valor de venda 35112.0 R$ Amortização Sem amortização…" at bounding box center [305, 134] width 494 height 43
paste input "2.30304"
click at [352, 151] on input "32303.04" at bounding box center [305, 142] width 158 height 27
type input "32303.04"
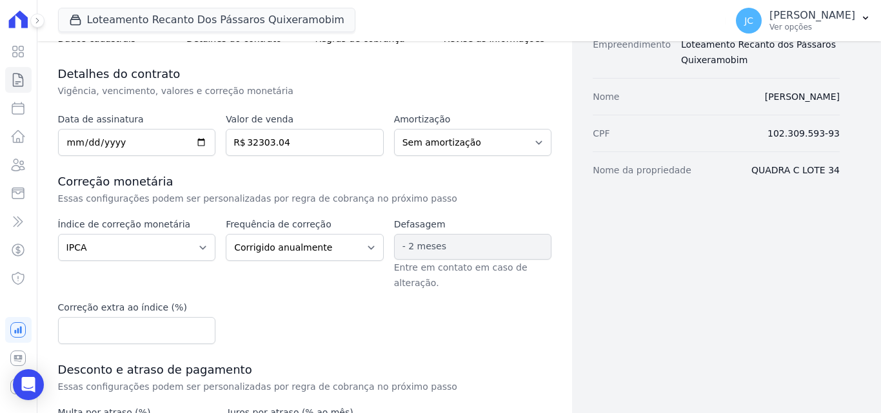
click at [350, 168] on div "Data de assinatura [DATE] Valor de venda 32303.04 R$ Amortização Sem amortizaçã…" at bounding box center [305, 338] width 494 height 451
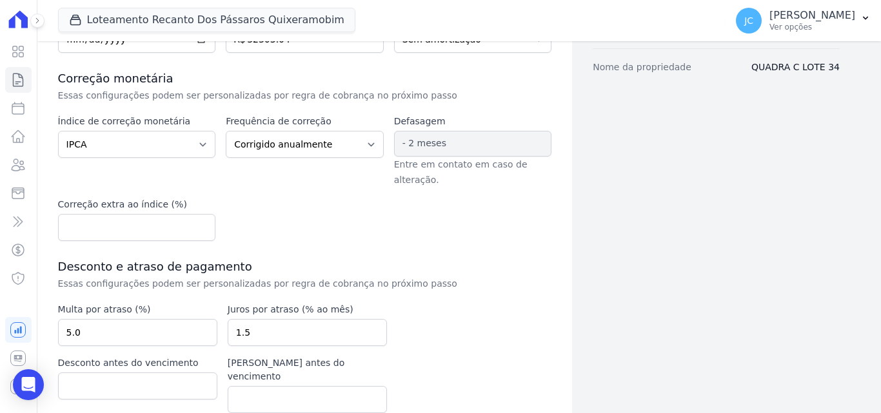
scroll to position [279, 0]
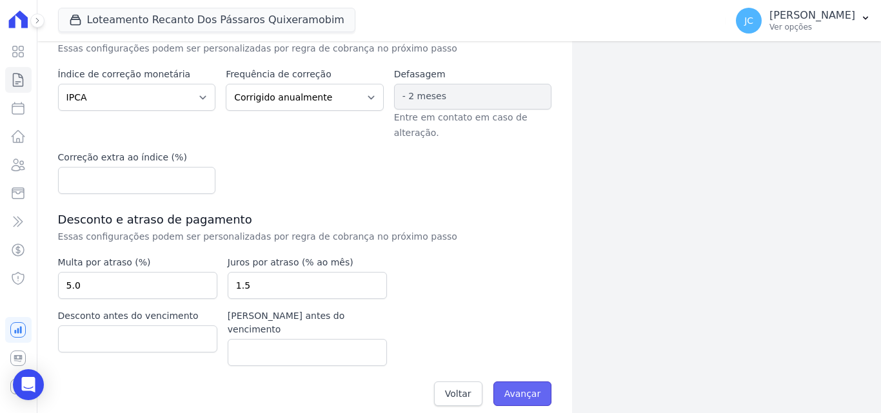
click at [509, 383] on input "Avançar" at bounding box center [522, 394] width 59 height 25
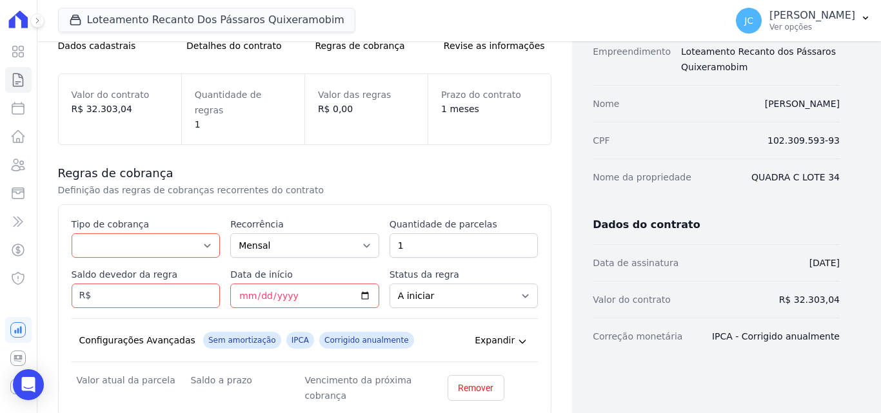
scroll to position [129, 0]
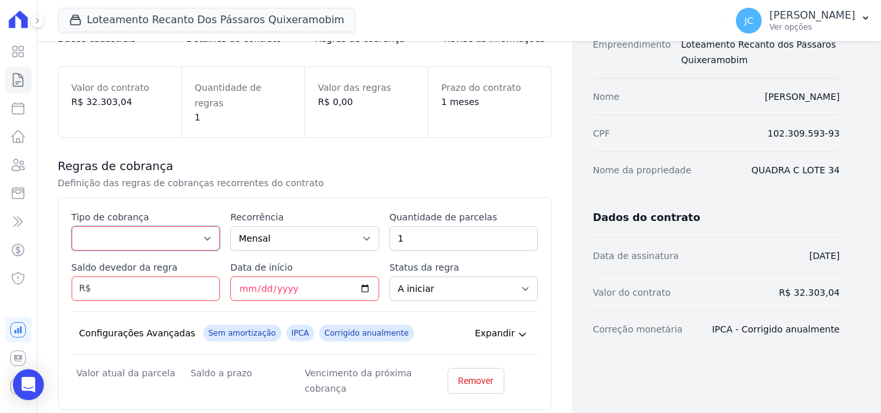
click at [132, 226] on select "Parcela Normal Entrada Sinal Intercalada Chaves Pré-chaves Pós-chaves Impostos …" at bounding box center [146, 238] width 149 height 25
select select "standard"
click at [72, 226] on select "Parcela Normal Entrada Sinal Intercalada Chaves Pré-chaves Pós-chaves Impostos …" at bounding box center [146, 238] width 149 height 25
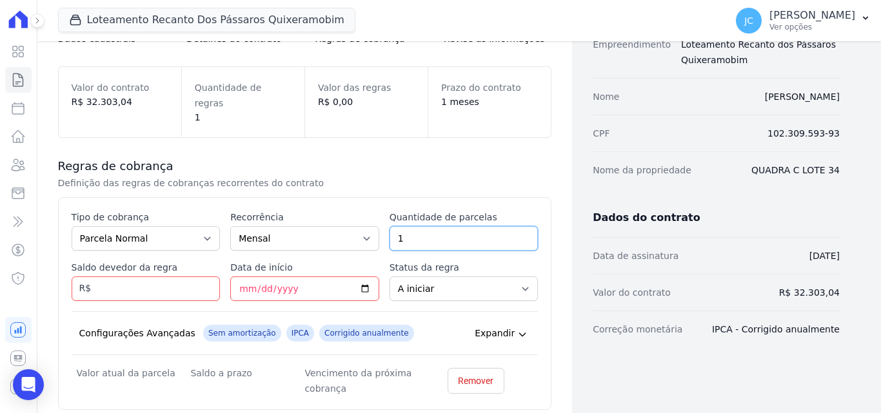
click at [422, 226] on input "1" at bounding box center [463, 238] width 149 height 25
type input "120"
click at [153, 277] on input "Saldo devedor da regra" at bounding box center [146, 289] width 149 height 25
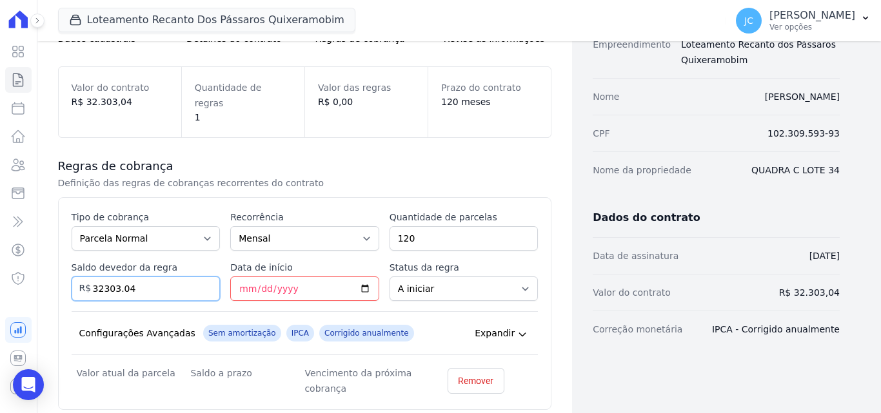
type input "32303.04"
click at [235, 284] on input "Data de início" at bounding box center [304, 289] width 149 height 25
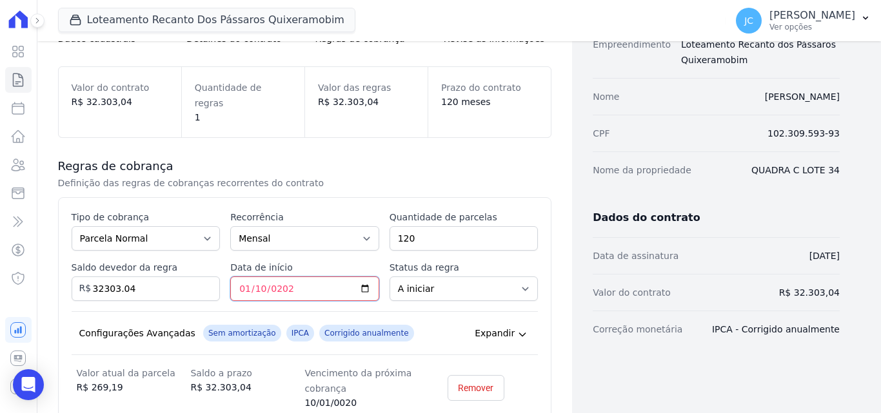
type input "[DATE]"
click at [558, 289] on div "Contratos Adicionar Contrato Adicionar Contrato Passo 1 Dados cadastrais Passo …" at bounding box center [304, 231] width 535 height 638
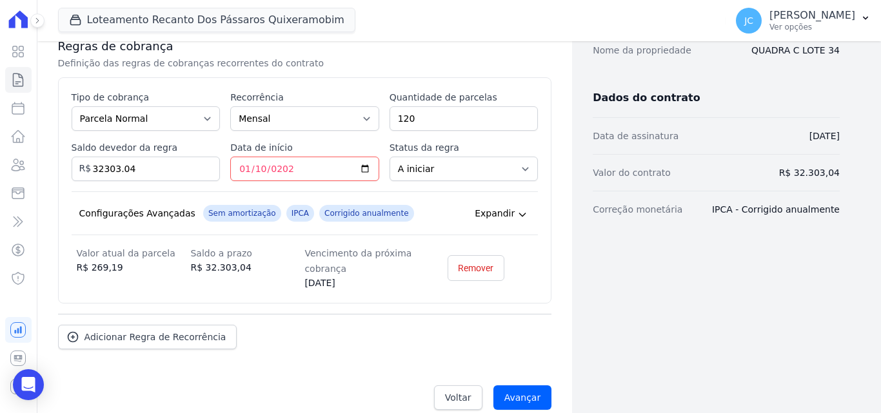
scroll to position [251, 0]
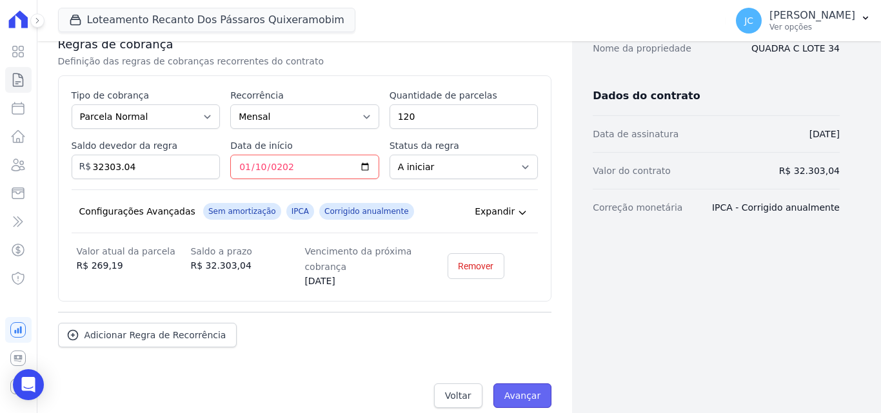
click at [510, 384] on input "Avançar" at bounding box center [522, 396] width 59 height 25
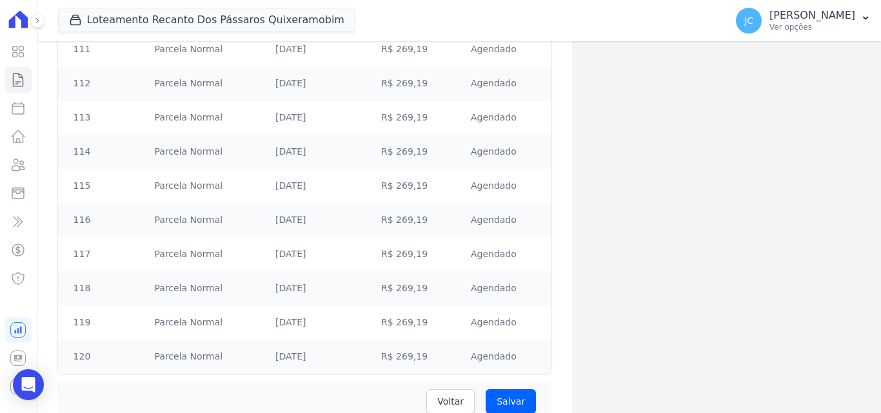
scroll to position [4049, 0]
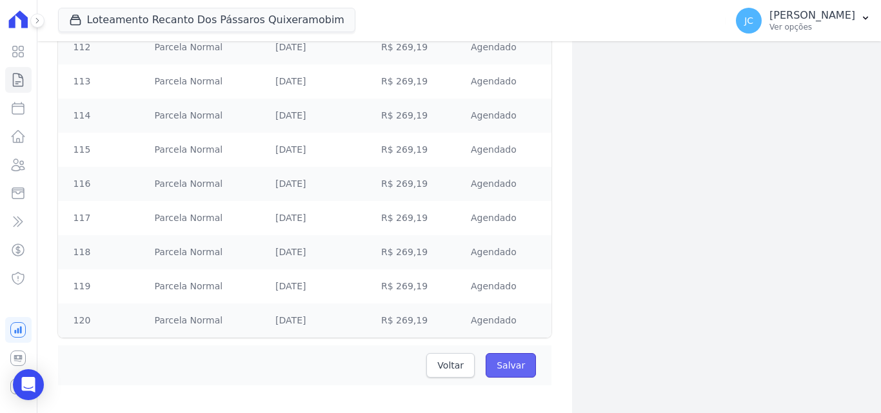
click at [504, 353] on input "Salvar" at bounding box center [510, 365] width 50 height 25
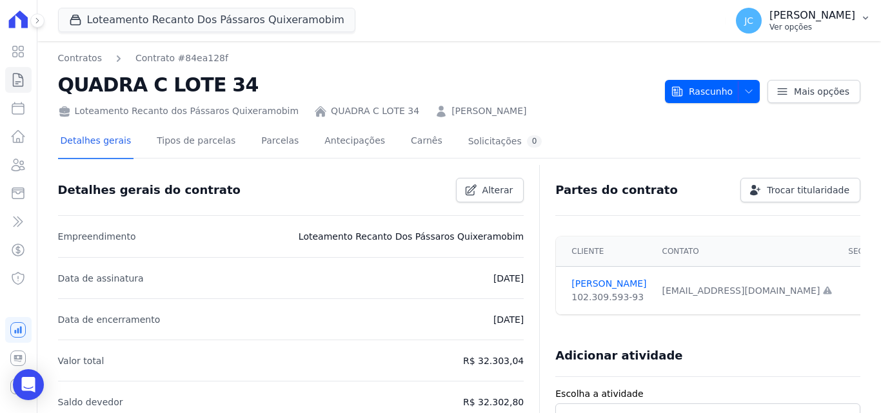
click at [810, 34] on button "JC JANAÍNA CABRAL Ver opções" at bounding box center [802, 21] width 155 height 36
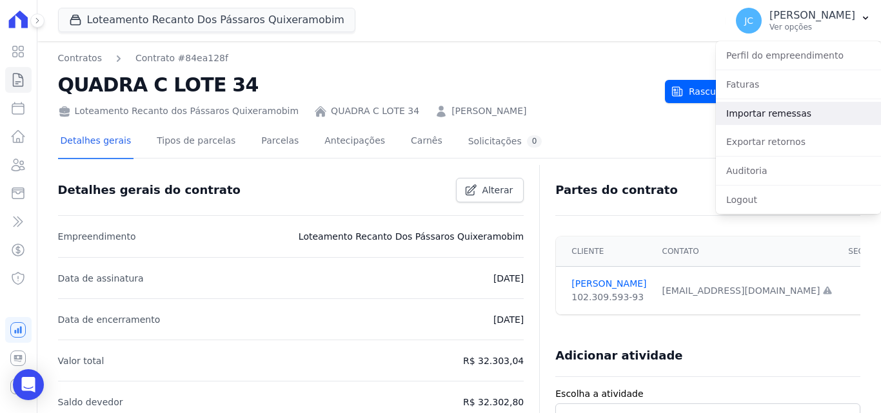
click at [776, 110] on link "Importar remessas" at bounding box center [798, 113] width 165 height 23
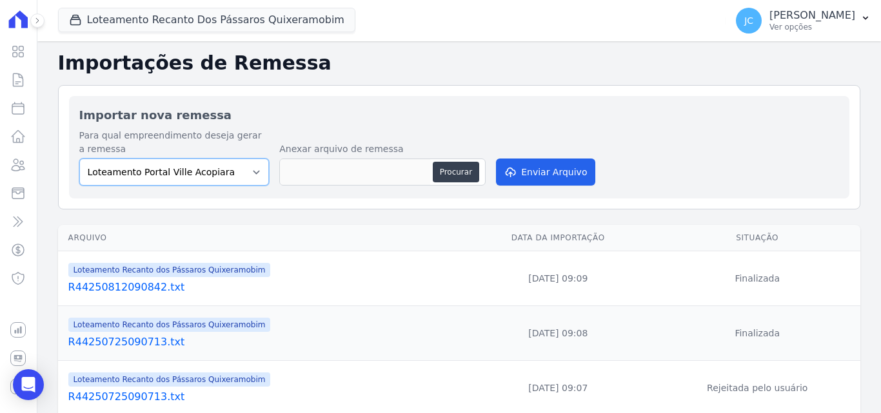
click at [253, 173] on select "Loteamento Portal Ville Acopiara Loteamento Recanto dos Pássaros Quixeramobim L…" at bounding box center [174, 172] width 190 height 27
select select "680c1bfe-1e9a-4ffe-9017-886ab10875cd"
click at [79, 159] on select "Loteamento Portal Ville Acopiara Loteamento Recanto dos Pássaros Quixeramobim L…" at bounding box center [174, 172] width 190 height 27
click at [449, 175] on button "Procurar" at bounding box center [456, 172] width 46 height 21
click at [442, 175] on button "Procurar" at bounding box center [456, 172] width 46 height 21
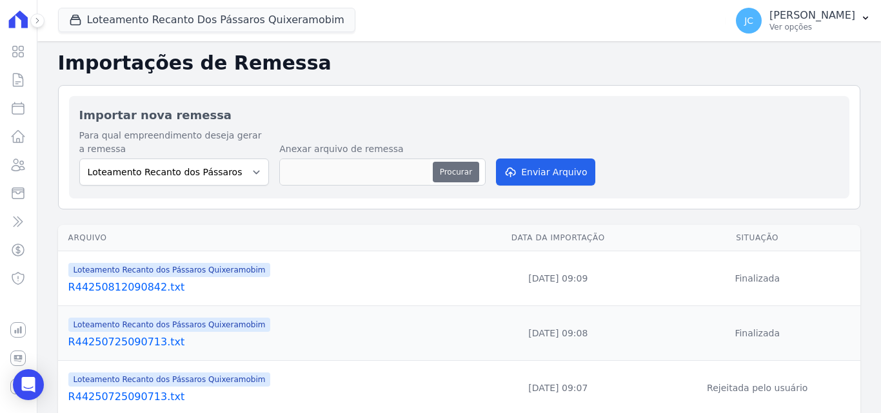
type input "CB450409A0.REM"
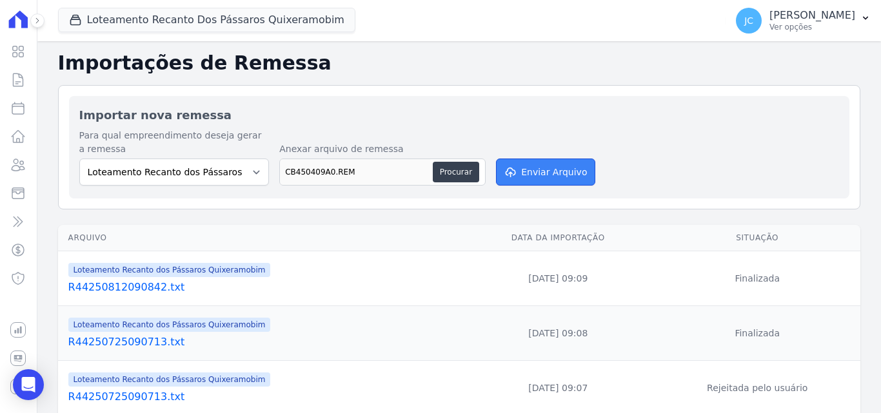
click at [558, 179] on button "Enviar Arquivo" at bounding box center [545, 172] width 99 height 27
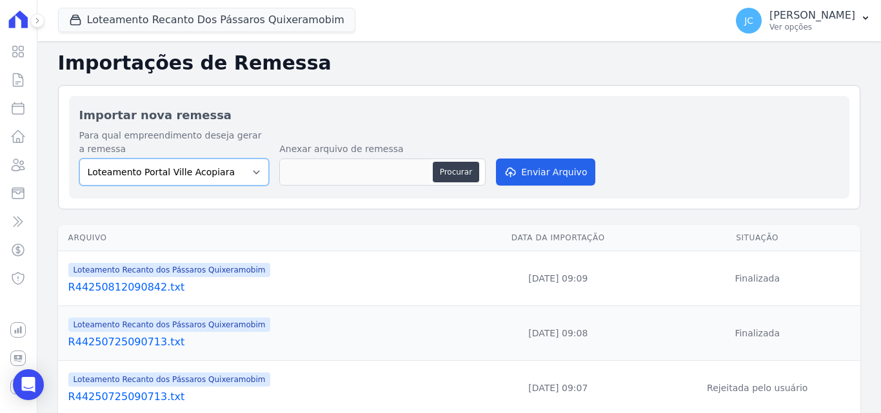
drag, startPoint x: 243, startPoint y: 170, endPoint x: 228, endPoint y: 183, distance: 19.7
click at [243, 170] on select "Loteamento Portal Ville Acopiara Loteamento Recanto dos Pássaros Quixeramobim L…" at bounding box center [174, 172] width 190 height 27
select select "680c1bfe-1e9a-4ffe-9017-886ab10875cd"
click at [79, 159] on select "Loteamento Portal Ville Acopiara Loteamento Recanto dos Pássaros Quixeramobim L…" at bounding box center [174, 172] width 190 height 27
click at [451, 177] on button "Procurar" at bounding box center [456, 172] width 46 height 21
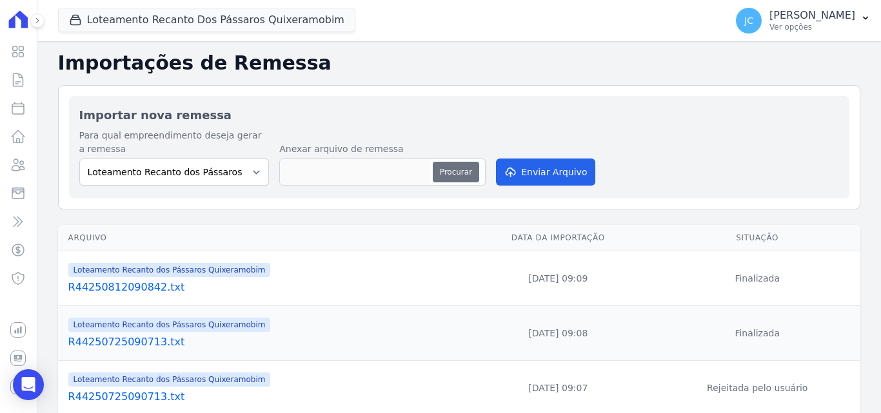
type input "R44250904161704.txt"
click at [547, 154] on div "Para qual empreendimento deseja gerar a remessa Loteamento Portal Ville Acopiar…" at bounding box center [459, 158] width 760 height 59
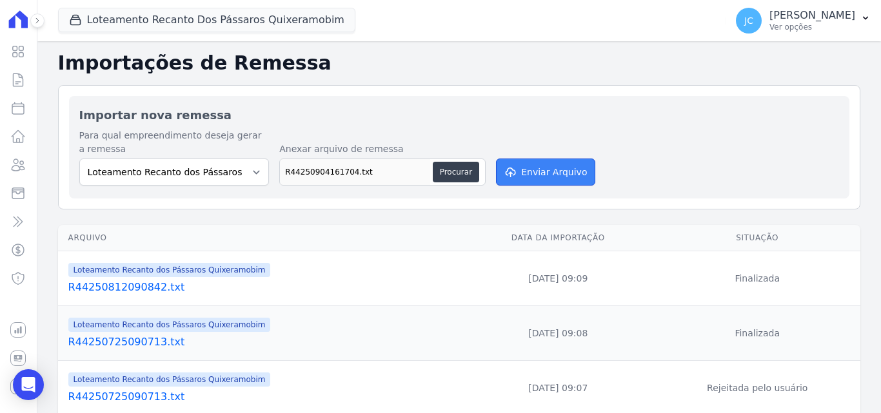
click at [553, 170] on button "Enviar Arquivo" at bounding box center [545, 172] width 99 height 27
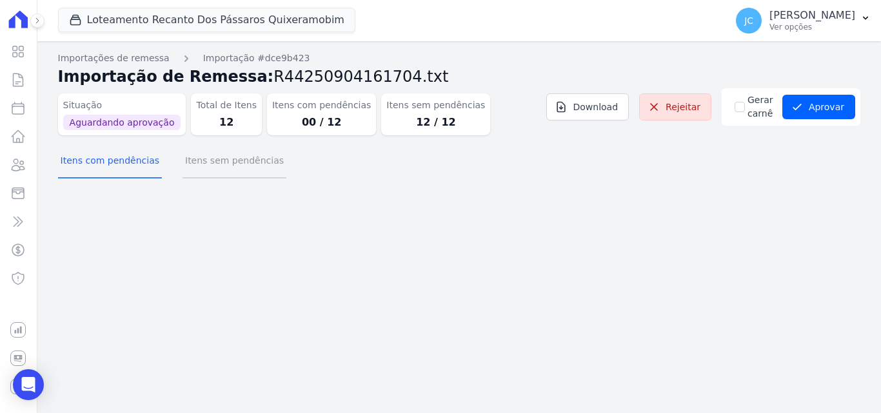
click at [211, 168] on button "Itens sem pendências" at bounding box center [234, 162] width 104 height 34
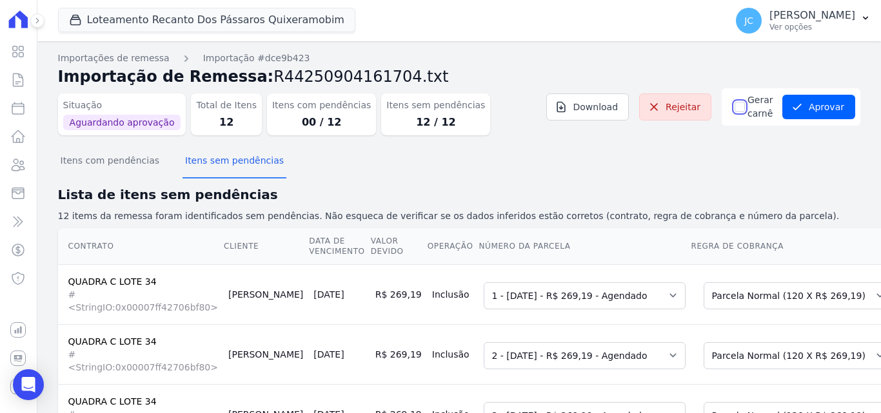
click at [734, 108] on input "Gerar carnê" at bounding box center [739, 107] width 10 height 10
checkbox input "true"
click at [798, 104] on button "Aprovar" at bounding box center [818, 107] width 73 height 25
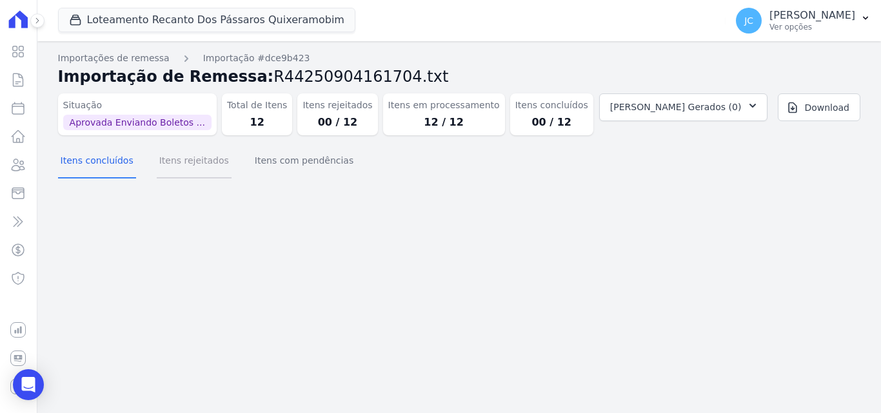
click at [171, 168] on button "Itens rejeitados" at bounding box center [194, 162] width 75 height 34
click at [286, 164] on button "Itens com pendências" at bounding box center [304, 162] width 104 height 34
click at [81, 168] on button "Itens concluídos" at bounding box center [97, 162] width 78 height 34
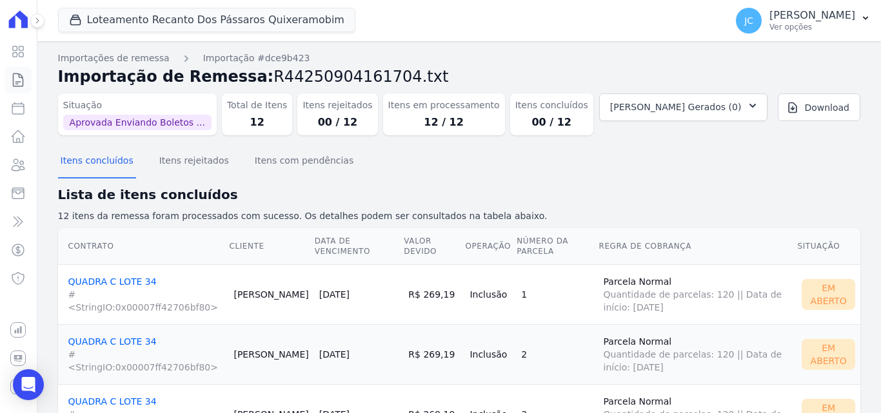
click at [28, 81] on link "Contratos" at bounding box center [18, 80] width 26 height 26
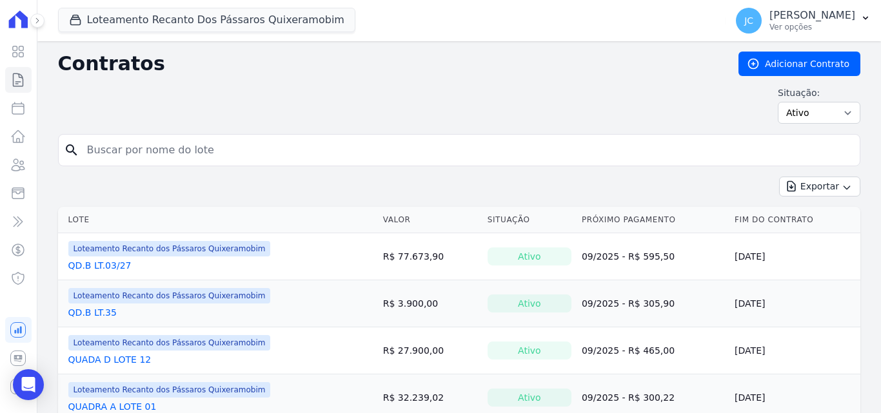
click at [181, 151] on input "search" at bounding box center [466, 150] width 775 height 26
type input "c"
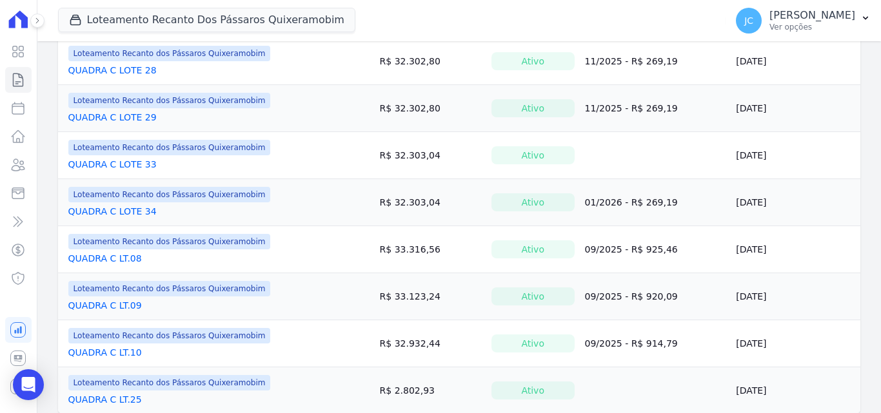
scroll to position [967, 0]
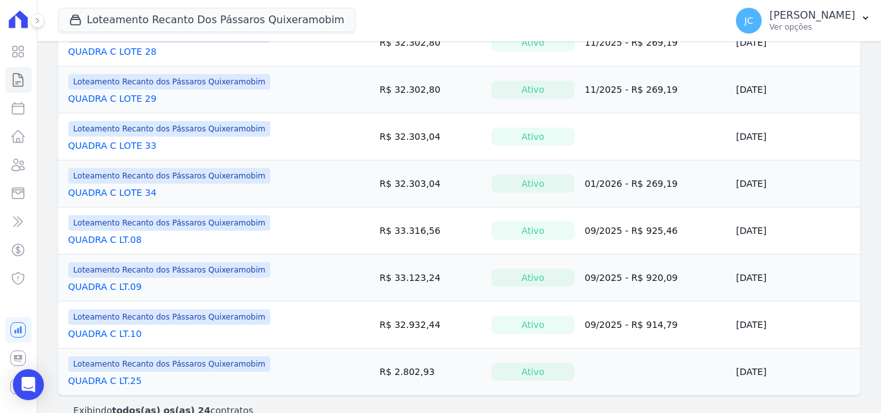
click at [117, 189] on link "QUADRA C LOTE 34" at bounding box center [112, 192] width 88 height 13
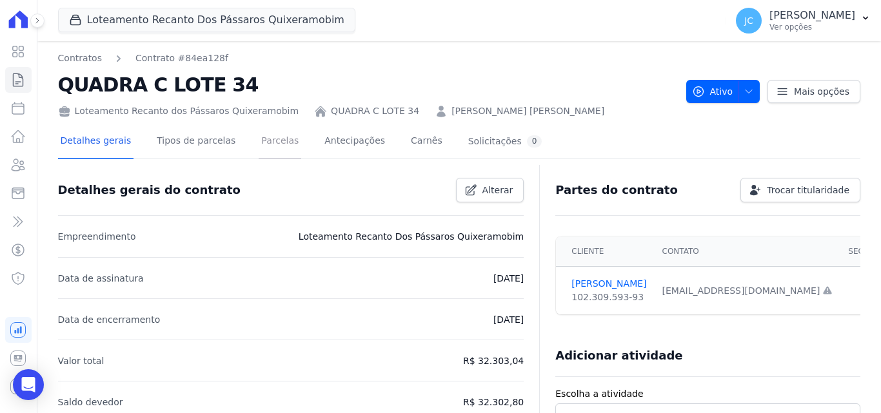
click at [268, 140] on link "Parcelas" at bounding box center [280, 142] width 43 height 34
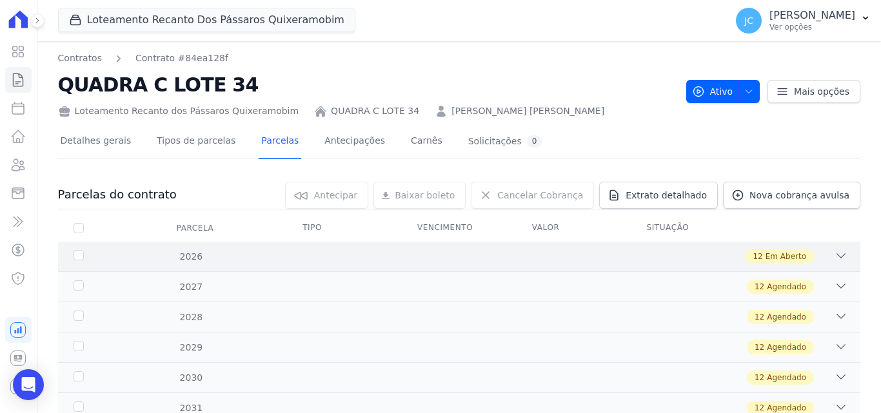
click at [76, 250] on div "2026" at bounding box center [106, 257] width 71 height 14
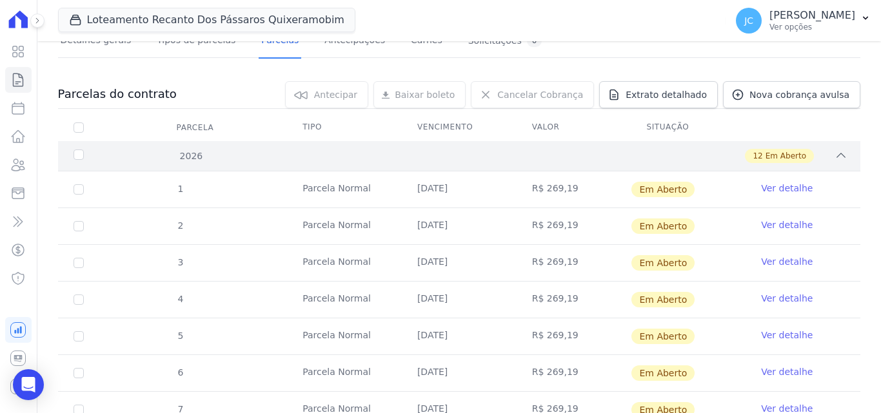
scroll to position [64, 0]
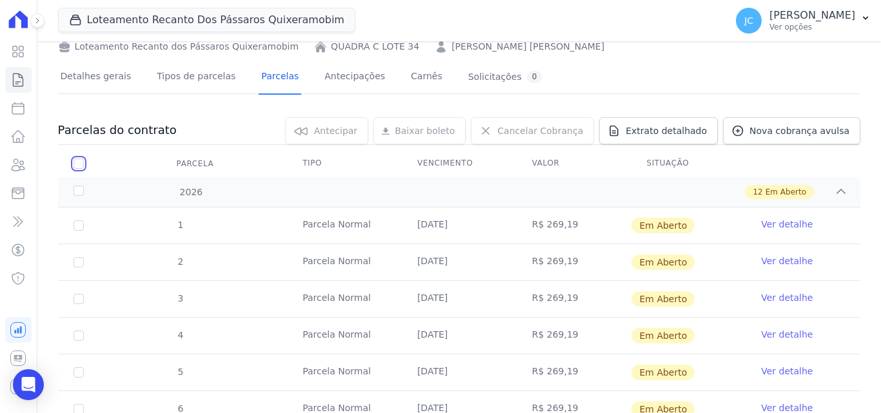
click at [79, 165] on input "checkbox" at bounding box center [79, 164] width 10 height 10
checkbox input "true"
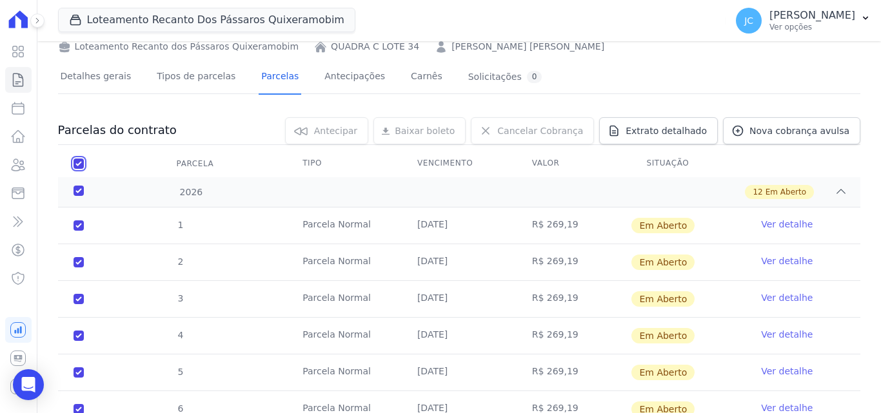
checkbox input "true"
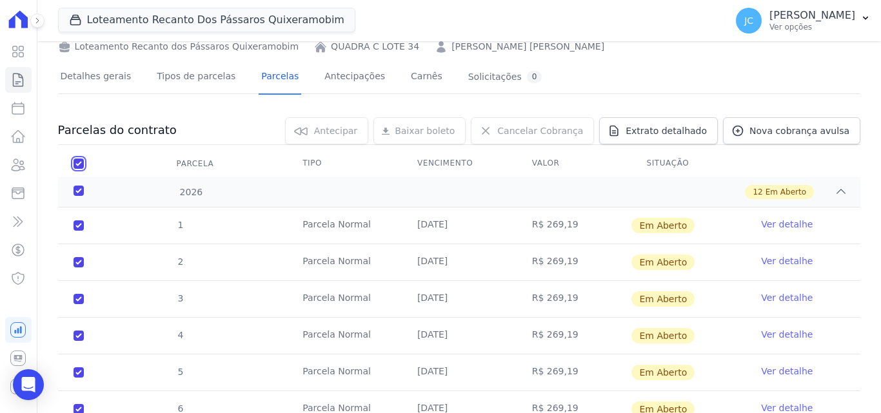
checkbox input "true"
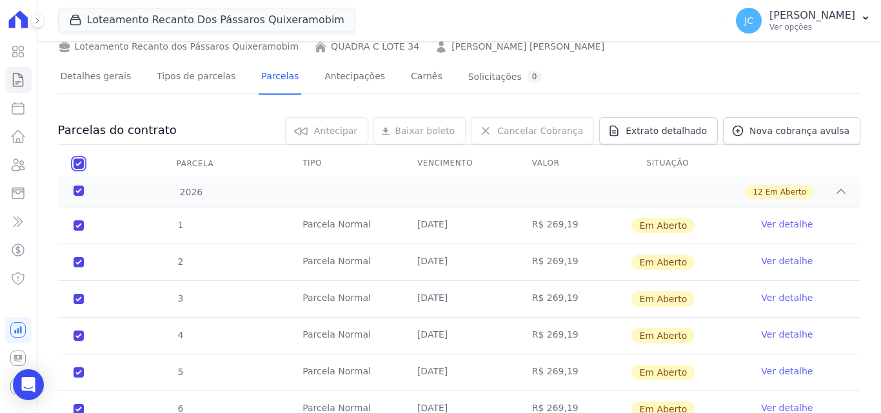
checkbox input "true"
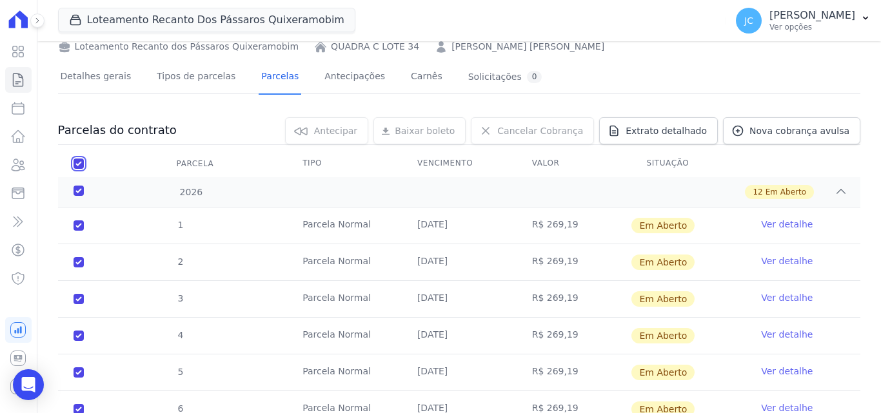
checkbox input "true"
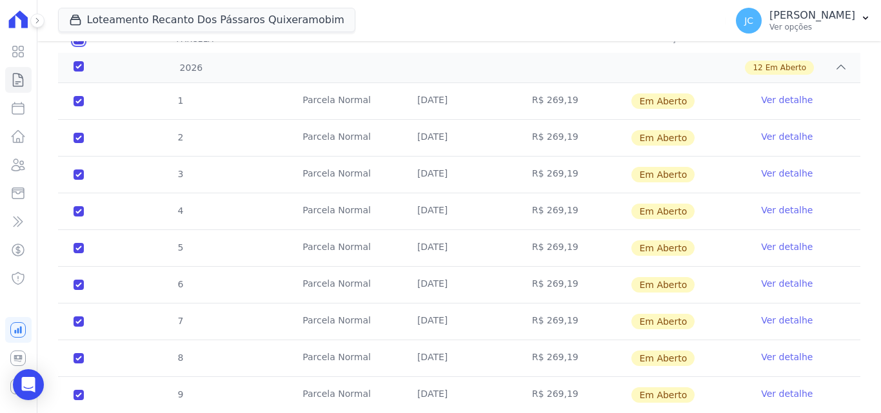
scroll to position [30, 0]
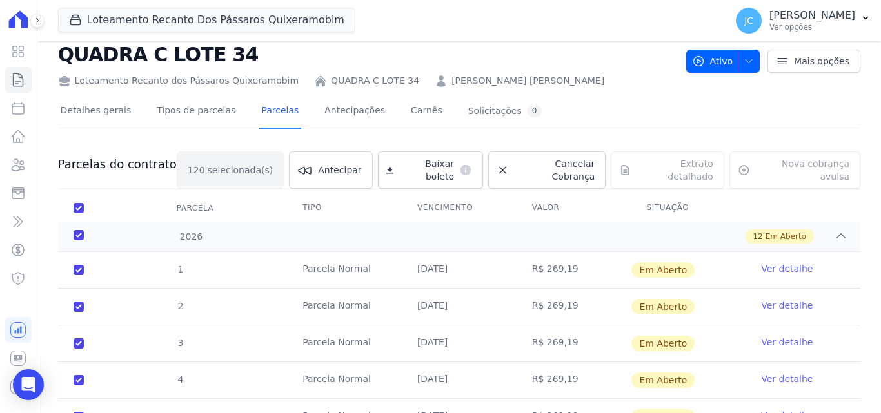
click at [77, 195] on th "Parcela" at bounding box center [78, 208] width 41 height 27
click at [79, 203] on input "checkbox" at bounding box center [79, 208] width 10 height 10
checkbox input "false"
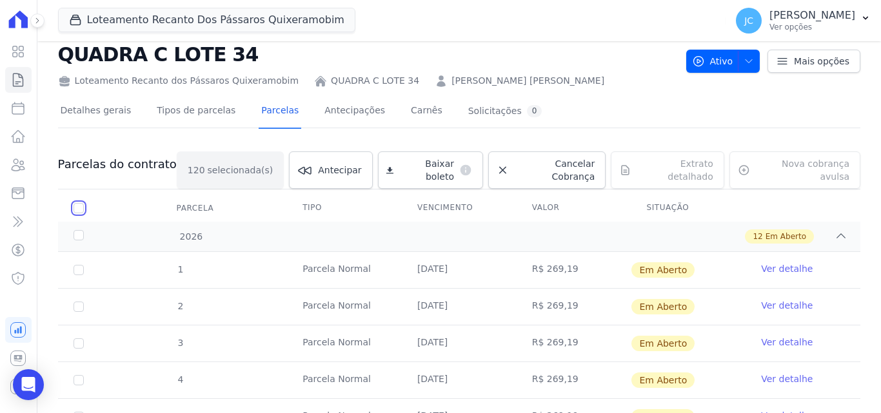
checkbox input "false"
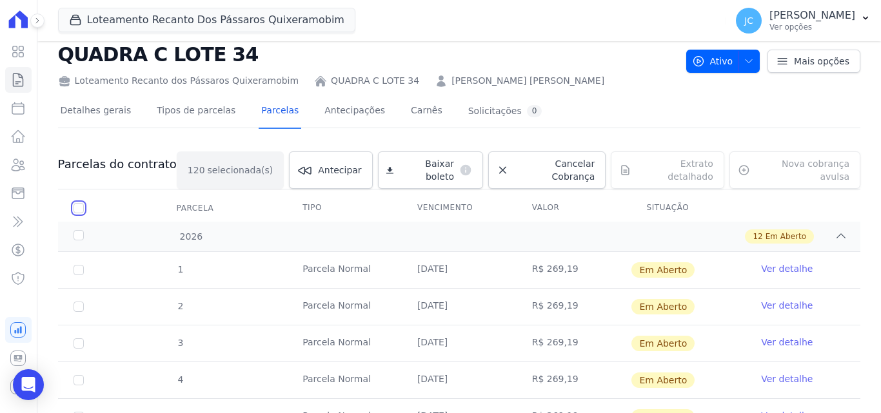
checkbox input "false"
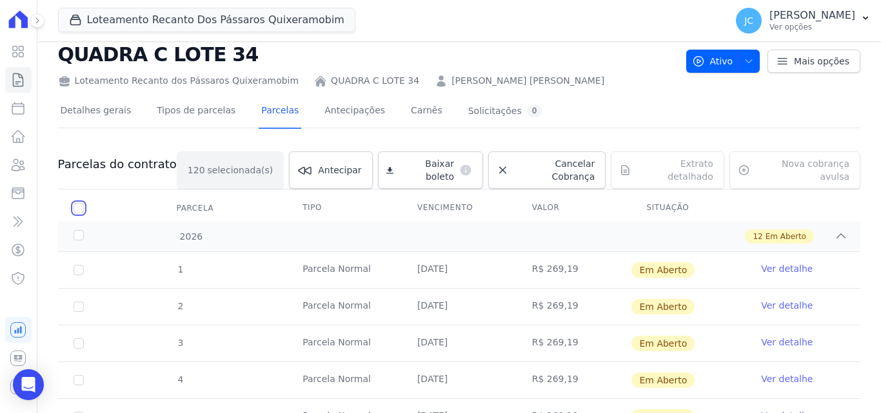
checkbox input "false"
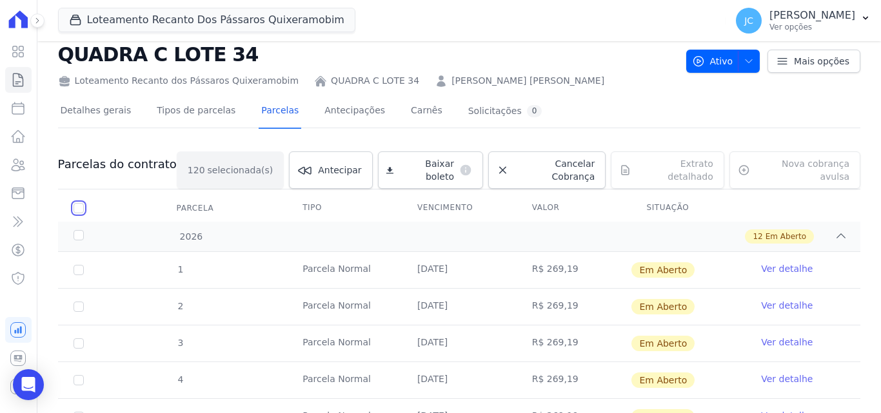
checkbox input "false"
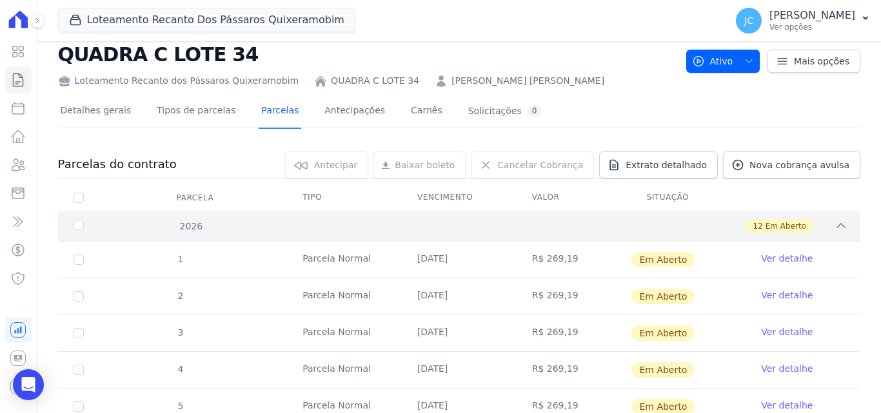
click at [81, 217] on div "2026 12 Em Aberto" at bounding box center [459, 226] width 802 height 30
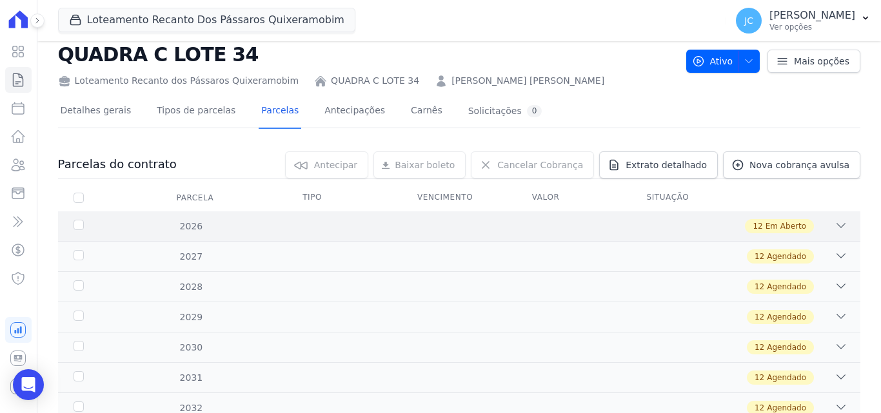
click at [84, 222] on div "2026" at bounding box center [106, 227] width 71 height 14
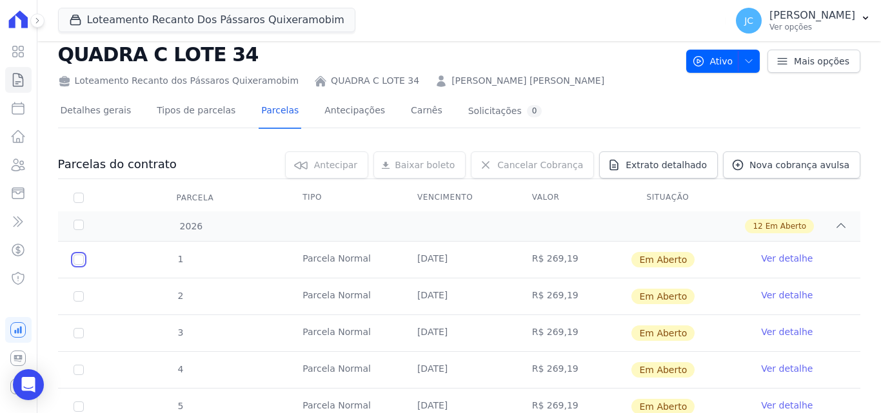
drag, startPoint x: 80, startPoint y: 264, endPoint x: 78, endPoint y: 272, distance: 8.6
click at [79, 264] on input "checkbox" at bounding box center [79, 260] width 10 height 10
checkbox input "true"
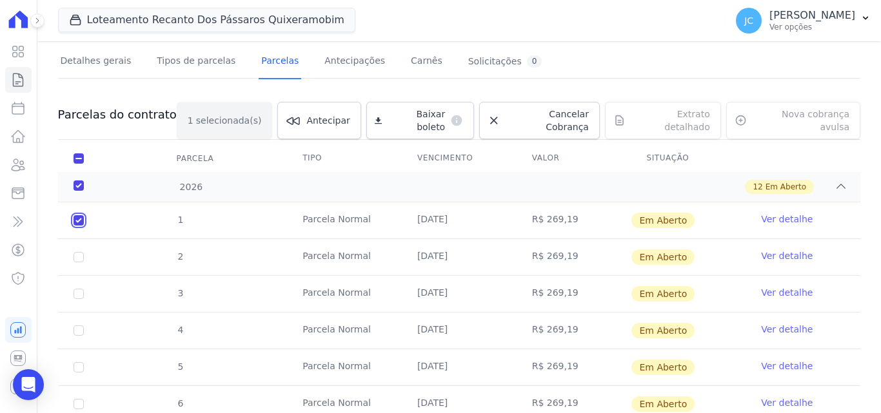
scroll to position [95, 0]
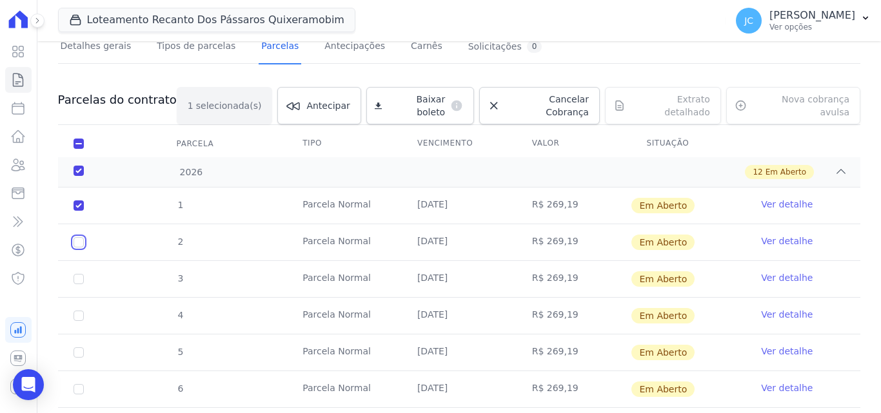
click at [78, 237] on input "checkbox" at bounding box center [79, 242] width 10 height 10
checkbox input "true"
click at [76, 261] on td "3" at bounding box center [78, 279] width 41 height 36
drag, startPoint x: 77, startPoint y: 269, endPoint x: 84, endPoint y: 268, distance: 6.6
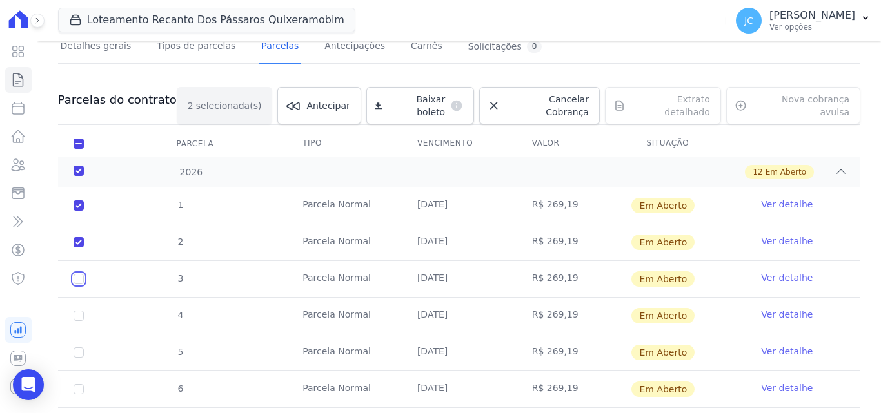
click at [79, 274] on input "checkbox" at bounding box center [79, 279] width 10 height 10
checkbox input "true"
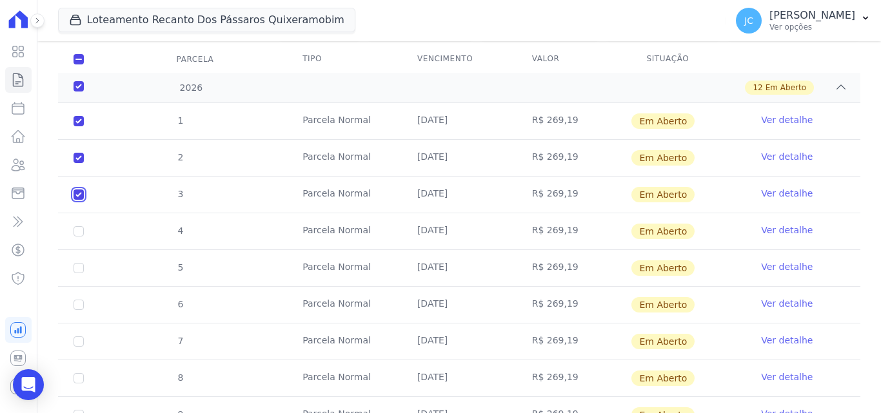
scroll to position [288, 0]
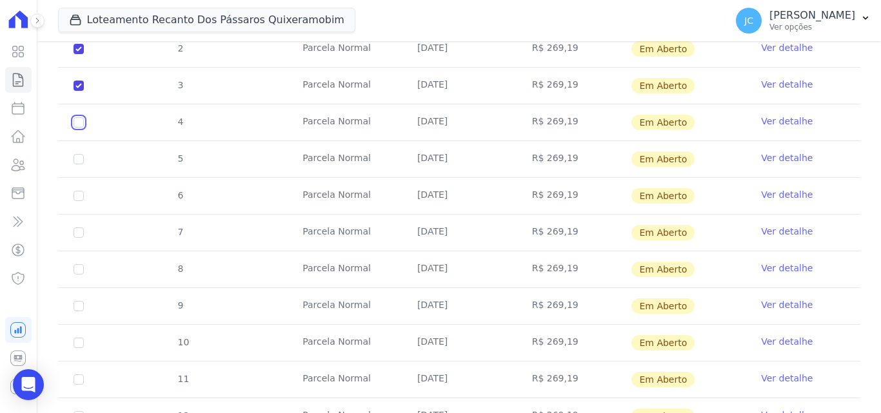
drag, startPoint x: 78, startPoint y: 115, endPoint x: 73, endPoint y: 155, distance: 39.7
click at [78, 117] on input "checkbox" at bounding box center [79, 122] width 10 height 10
checkbox input "true"
click at [78, 154] on input "checkbox" at bounding box center [79, 159] width 10 height 10
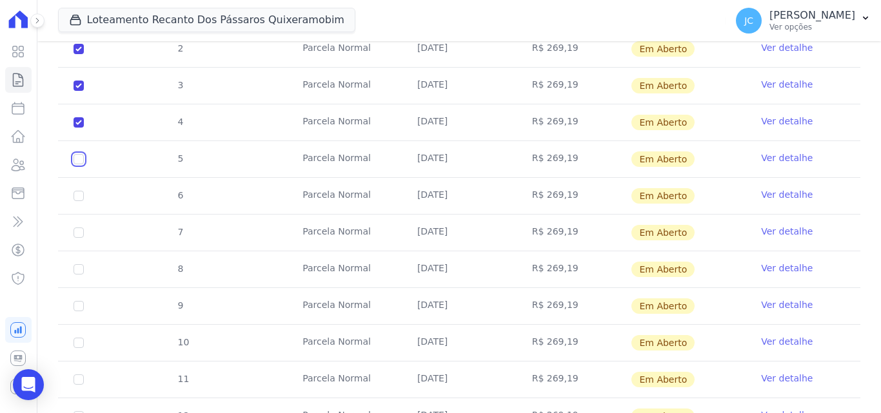
checkbox input "true"
click at [84, 188] on td "6" at bounding box center [78, 196] width 41 height 36
click at [82, 191] on input "checkbox" at bounding box center [79, 196] width 10 height 10
checkbox input "true"
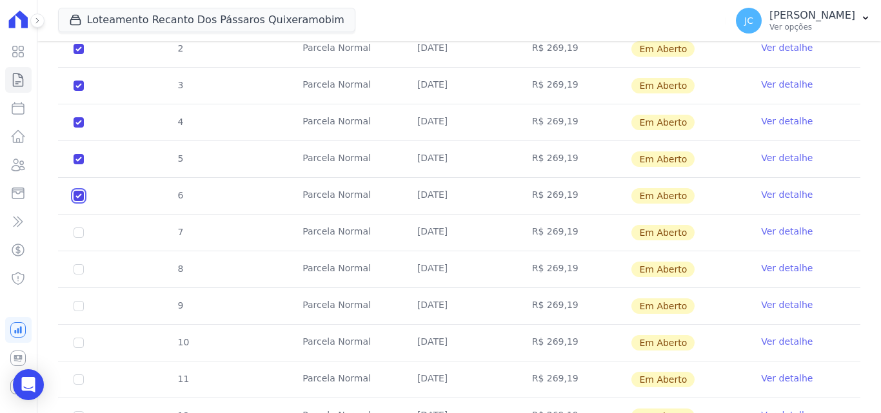
checkbox input "true"
click at [76, 228] on input "checkbox" at bounding box center [79, 233] width 10 height 10
checkbox input "true"
click at [76, 264] on input "checkbox" at bounding box center [79, 269] width 10 height 10
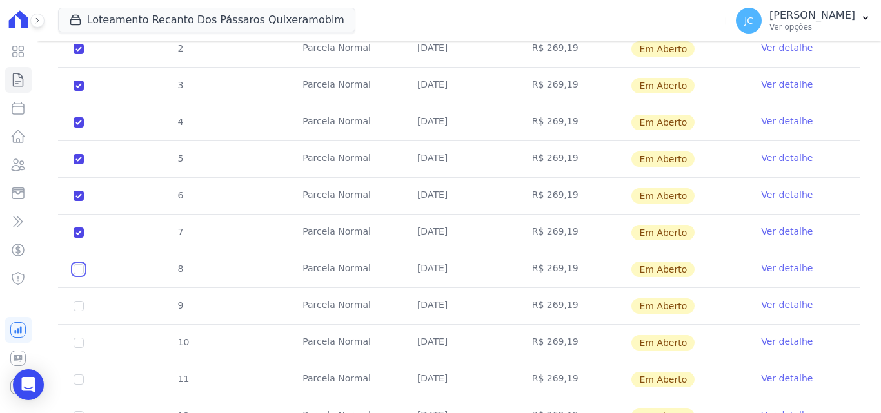
checkbox input "true"
click at [81, 301] on input "checkbox" at bounding box center [79, 306] width 10 height 10
checkbox input "true"
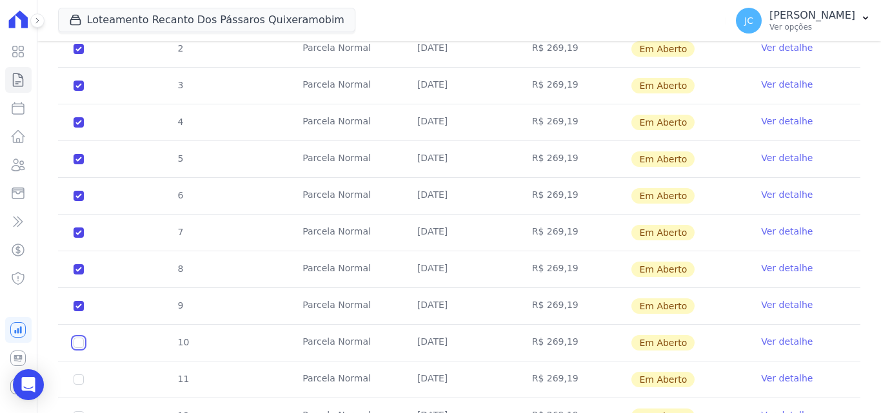
click at [77, 338] on input "checkbox" at bounding box center [79, 343] width 10 height 10
checkbox input "true"
drag, startPoint x: 74, startPoint y: 371, endPoint x: 90, endPoint y: 367, distance: 16.0
click at [79, 375] on input "checkbox" at bounding box center [79, 380] width 10 height 10
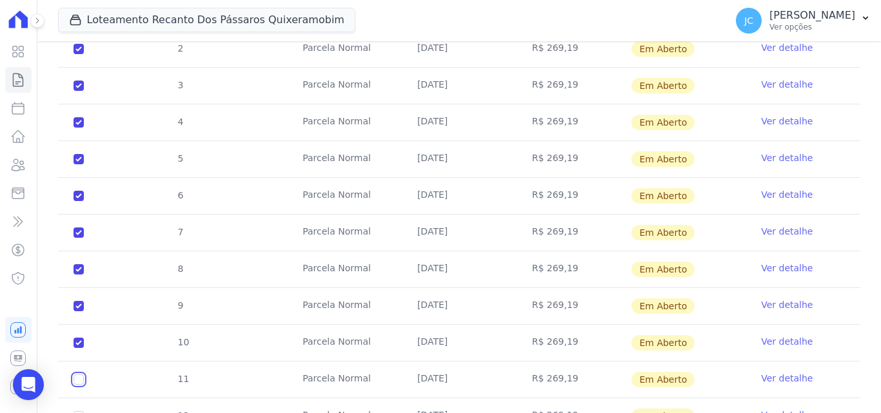
checkbox input "true"
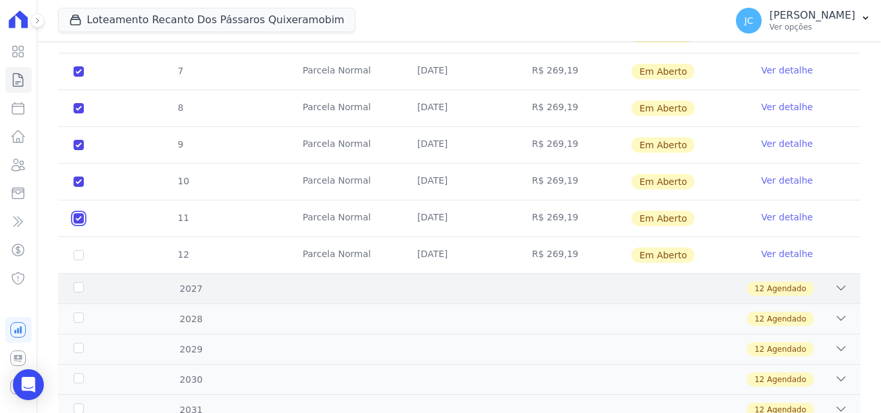
scroll to position [482, 0]
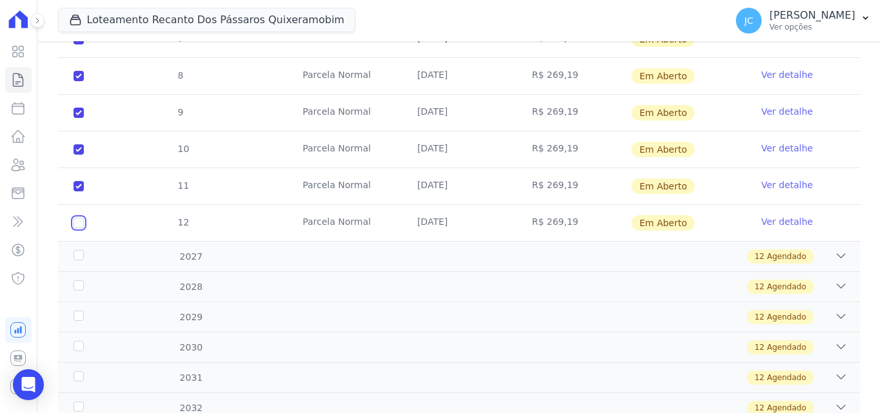
click at [78, 218] on input "checkbox" at bounding box center [79, 223] width 10 height 10
checkbox input "true"
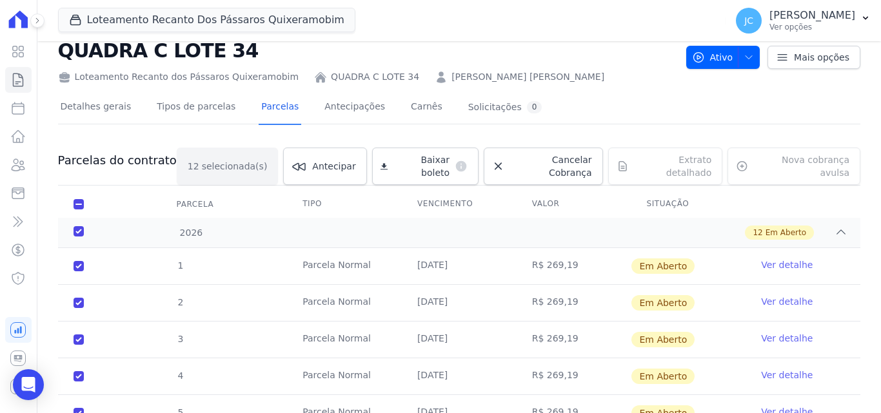
scroll to position [0, 0]
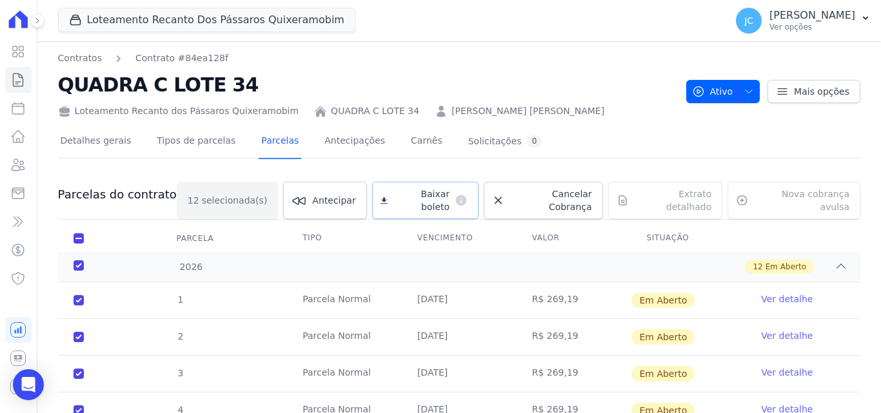
click at [434, 190] on span "Baixar boleto" at bounding box center [421, 201] width 57 height 26
